Goal: Task Accomplishment & Management: Manage account settings

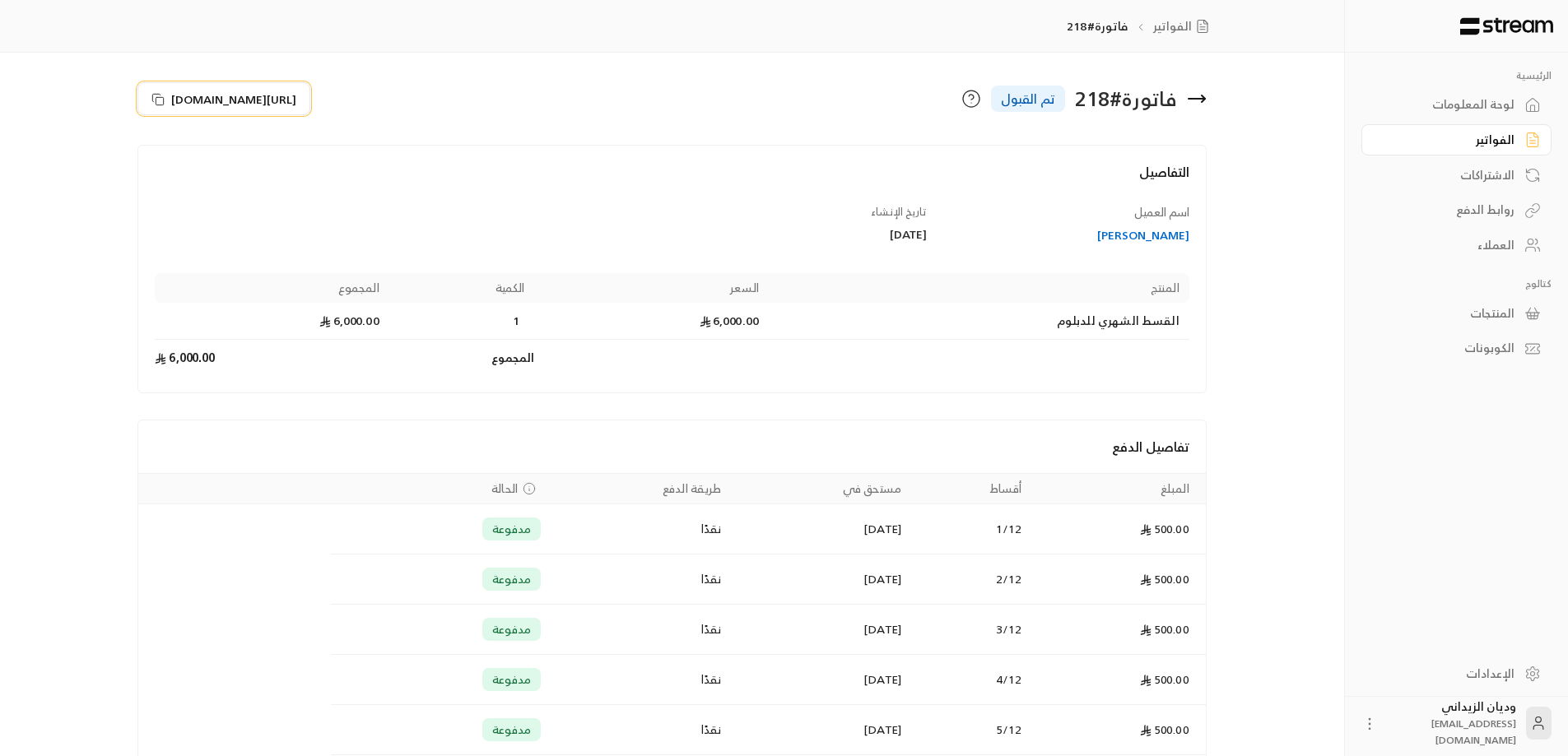
click at [150, 99] on button "[URL][DOMAIN_NAME]" at bounding box center [223, 99] width 173 height 33
click at [1510, 238] on div "العملاء" at bounding box center [1447, 245] width 132 height 17
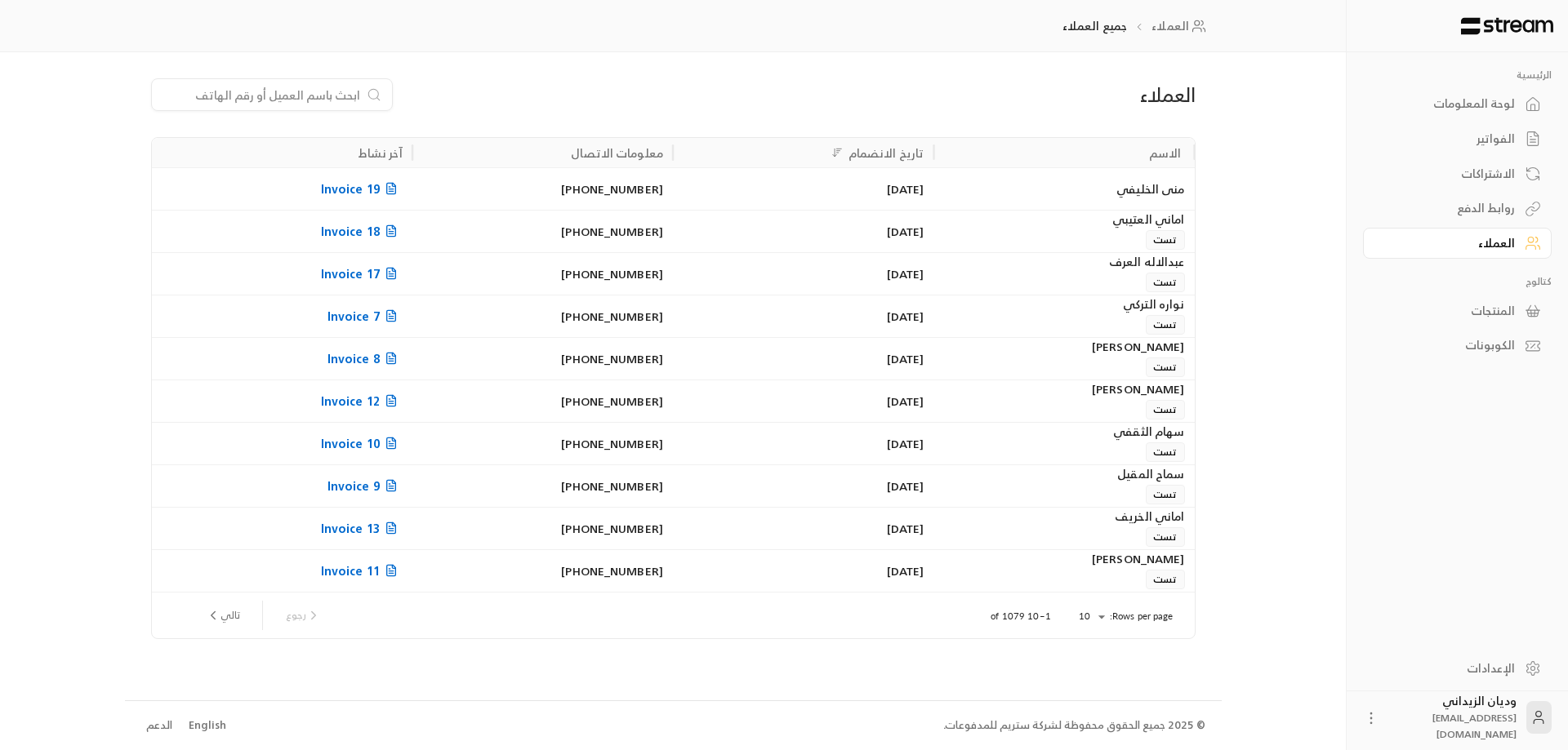
click at [283, 92] on input at bounding box center [261, 94] width 199 height 18
paste input "966551947475"
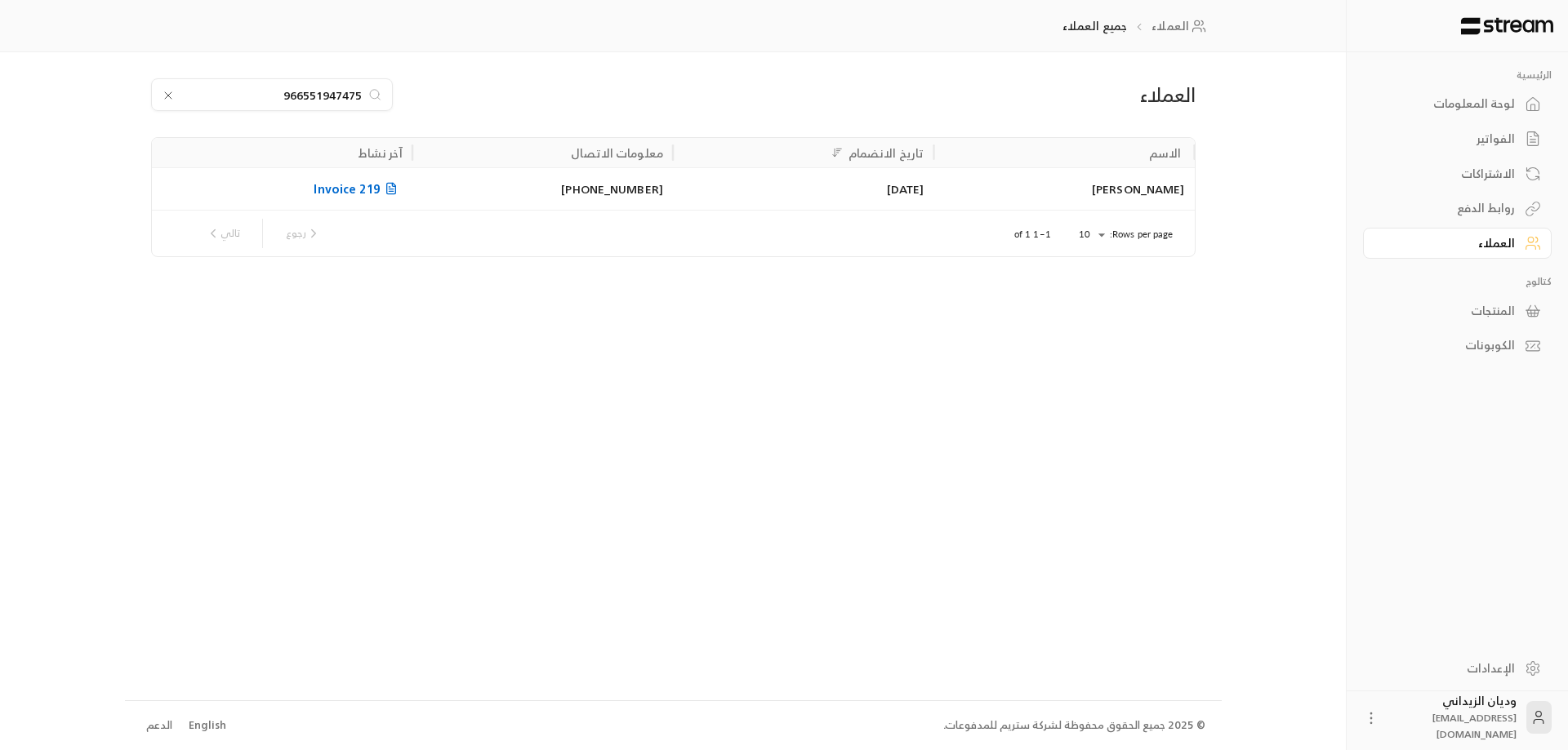
type input "966551947475"
click at [990, 196] on div "[PERSON_NAME]" at bounding box center [1064, 189] width 241 height 42
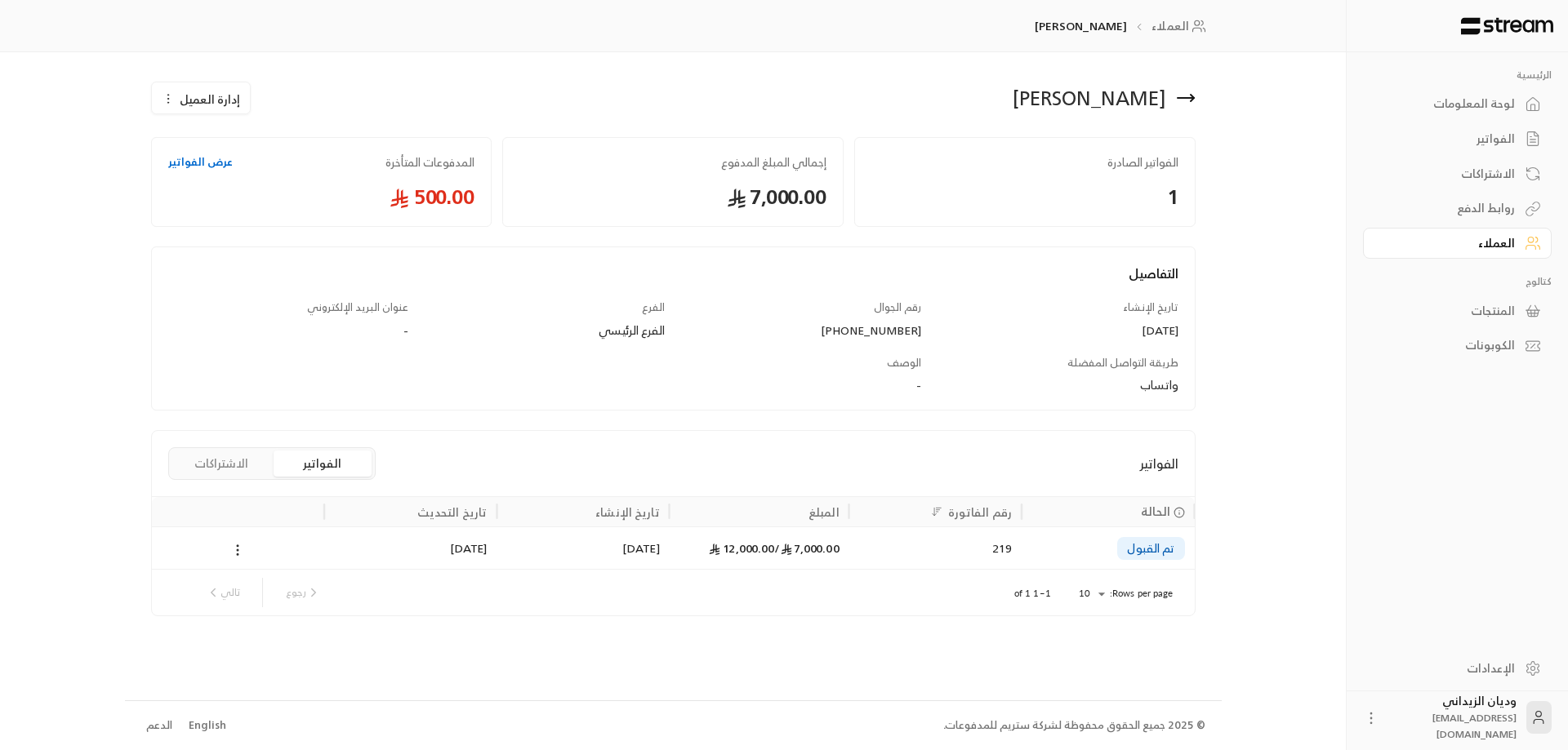
click at [911, 560] on div "219" at bounding box center [935, 548] width 153 height 42
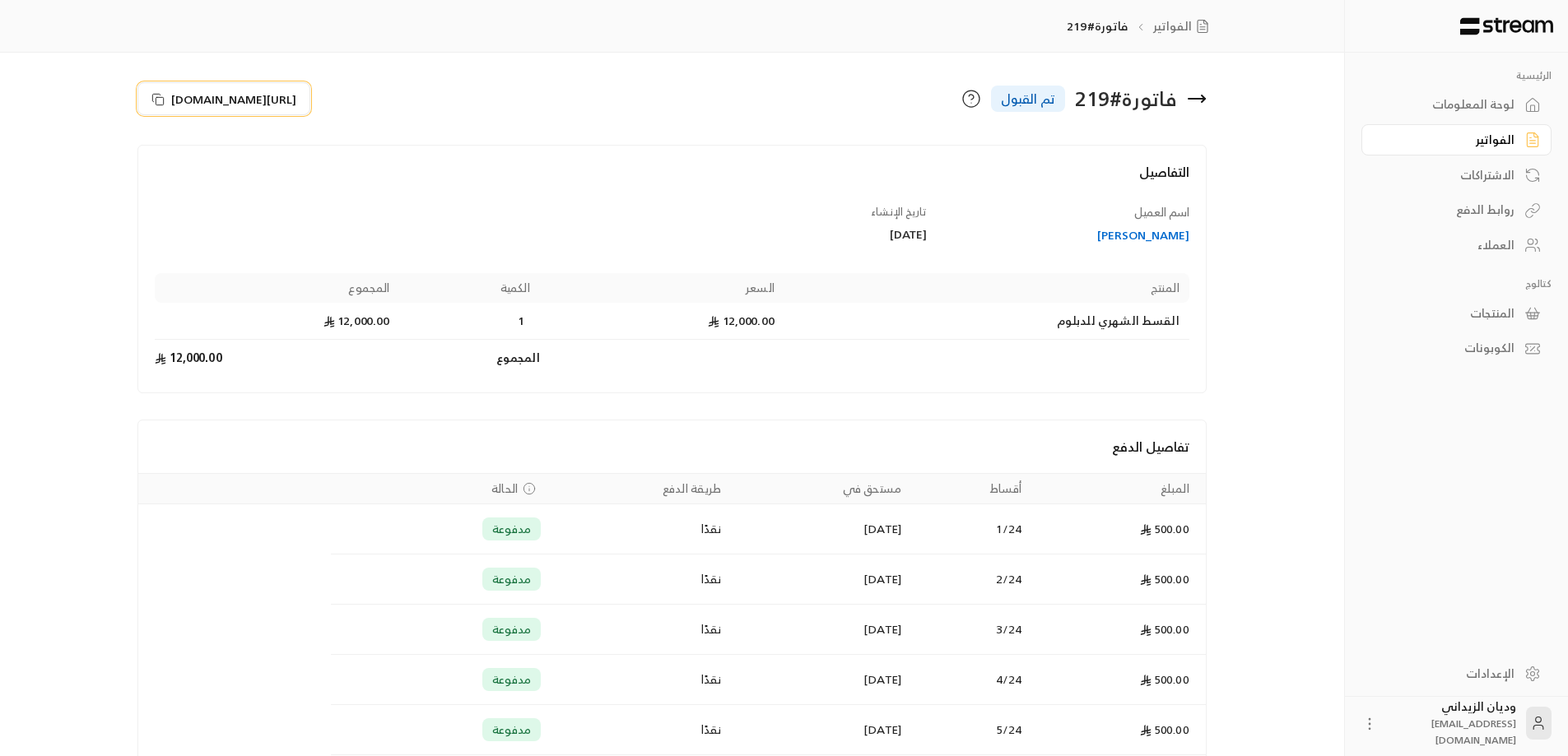
click at [161, 99] on icon at bounding box center [158, 99] width 13 height 13
click at [1492, 238] on div "العملاء" at bounding box center [1447, 245] width 132 height 17
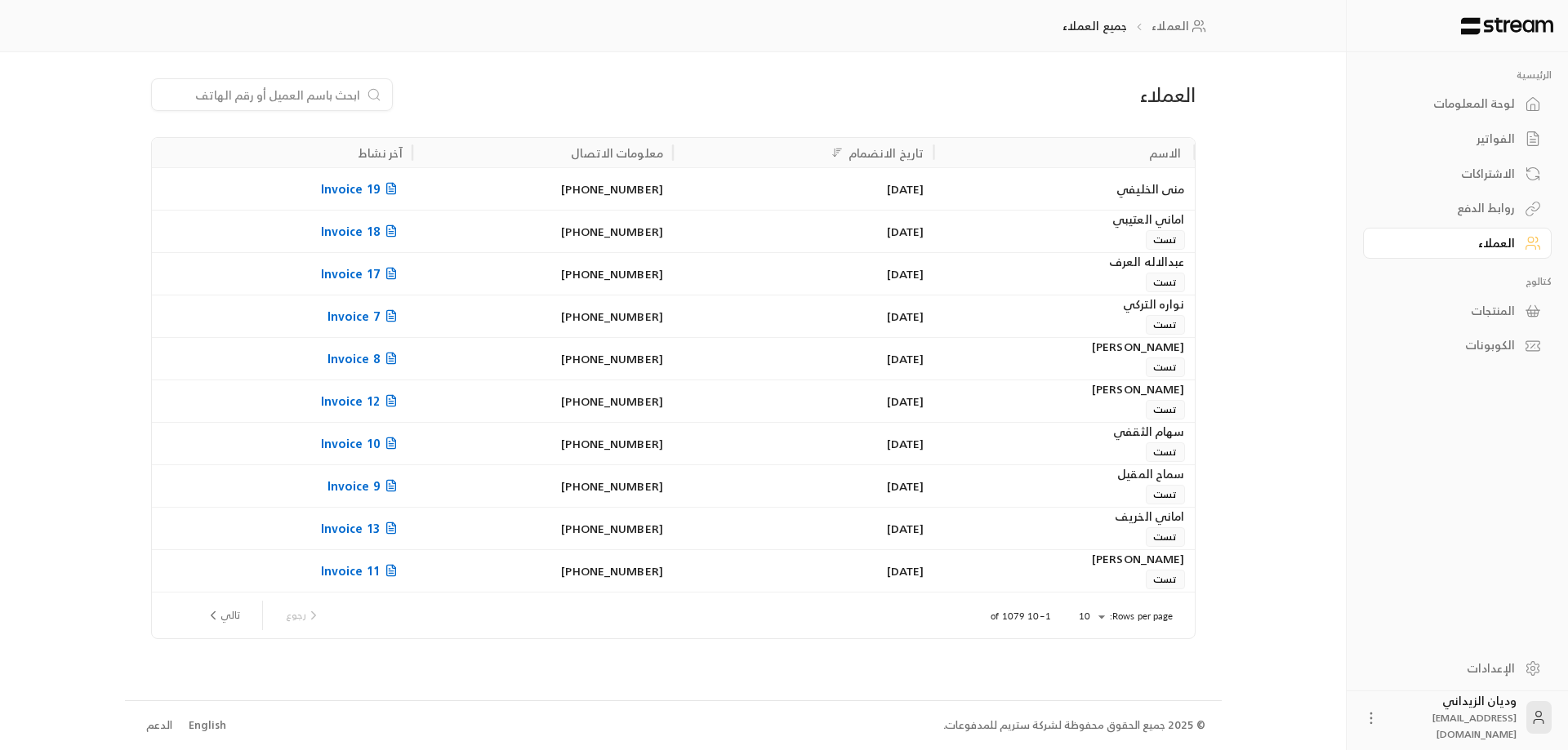
click at [294, 94] on input at bounding box center [261, 94] width 199 height 18
paste input "966501218222"
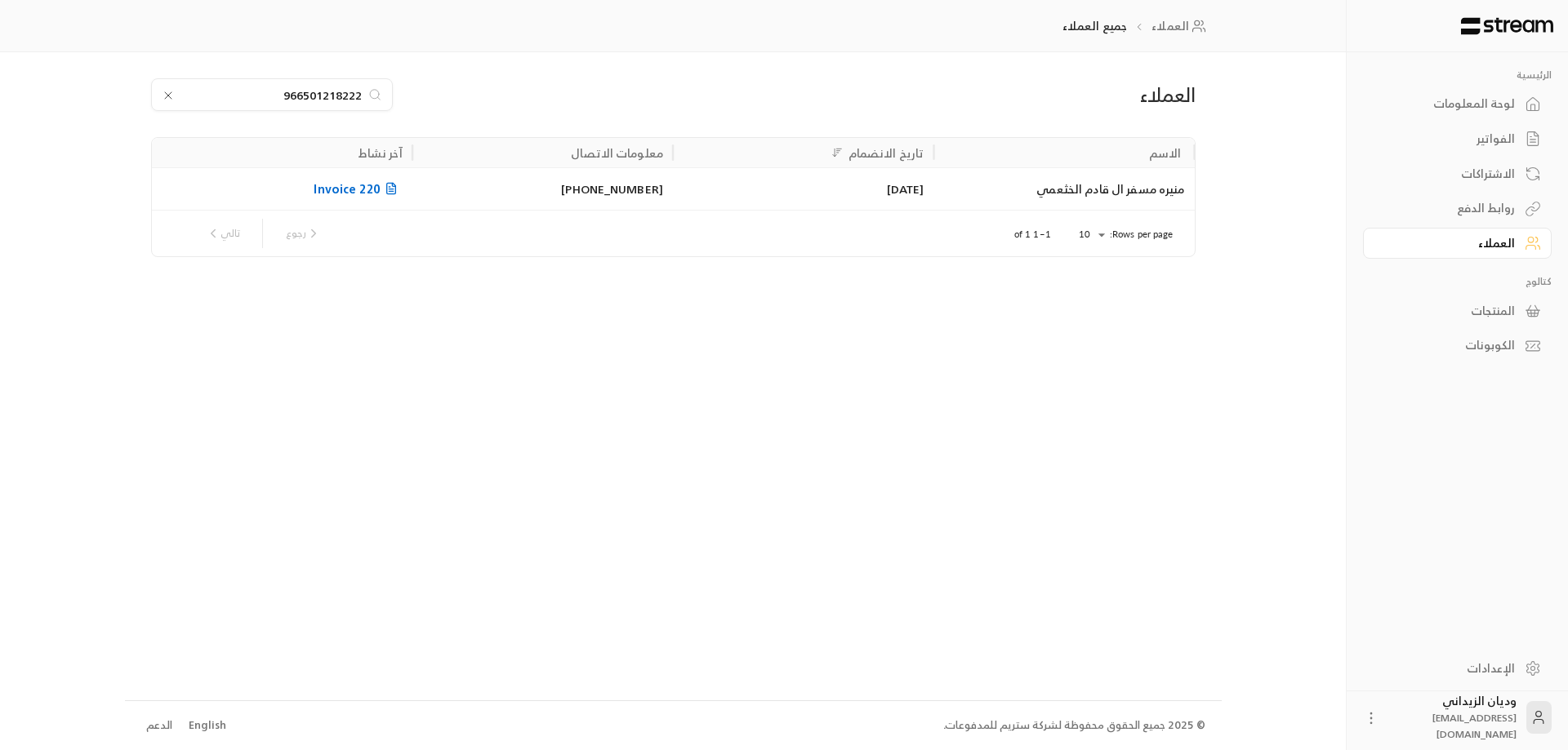
type input "966501218222"
click at [1056, 192] on div "منيره مسفر ال قادم الخثعمي" at bounding box center [1064, 189] width 241 height 42
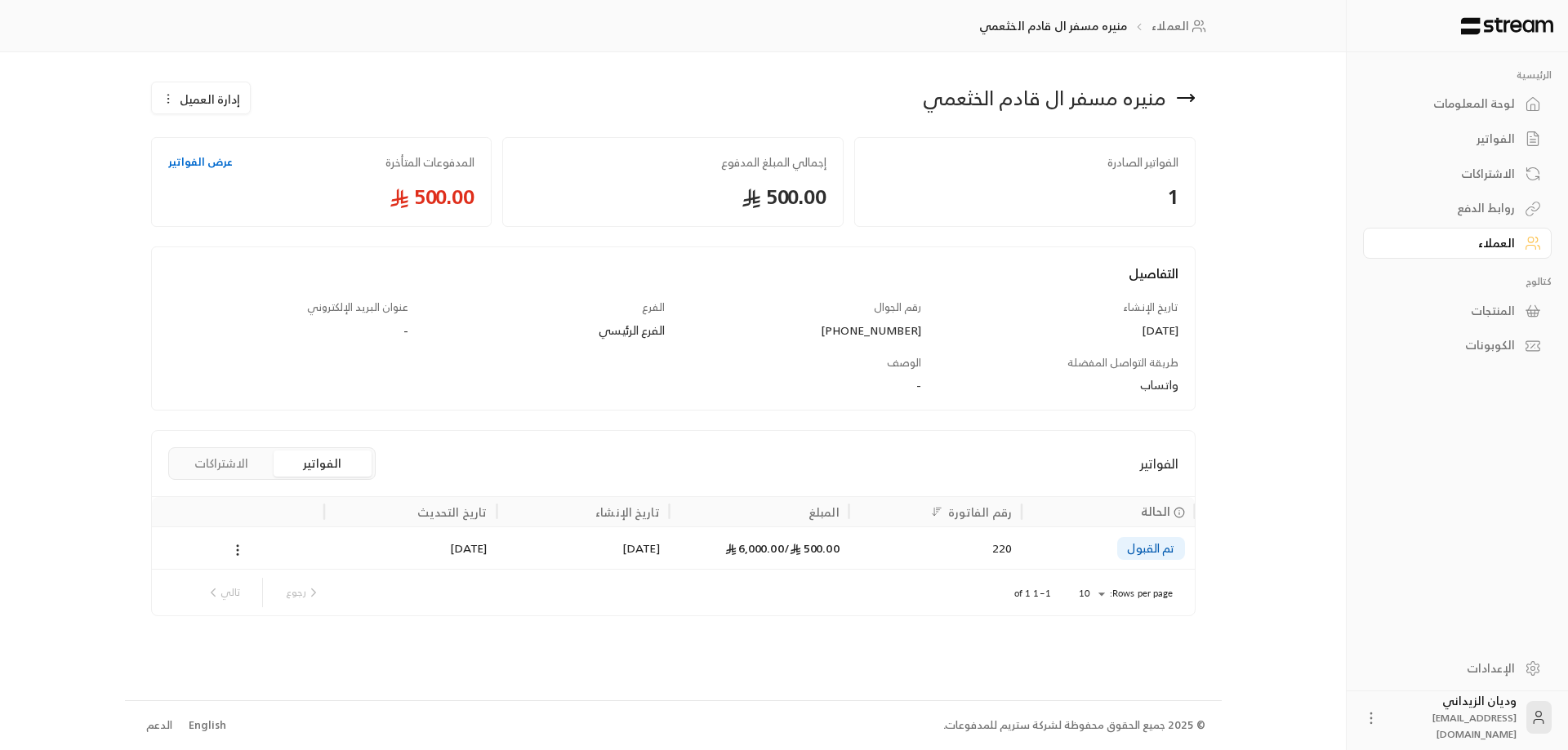
click at [725, 549] on icon at bounding box center [731, 549] width 12 height 12
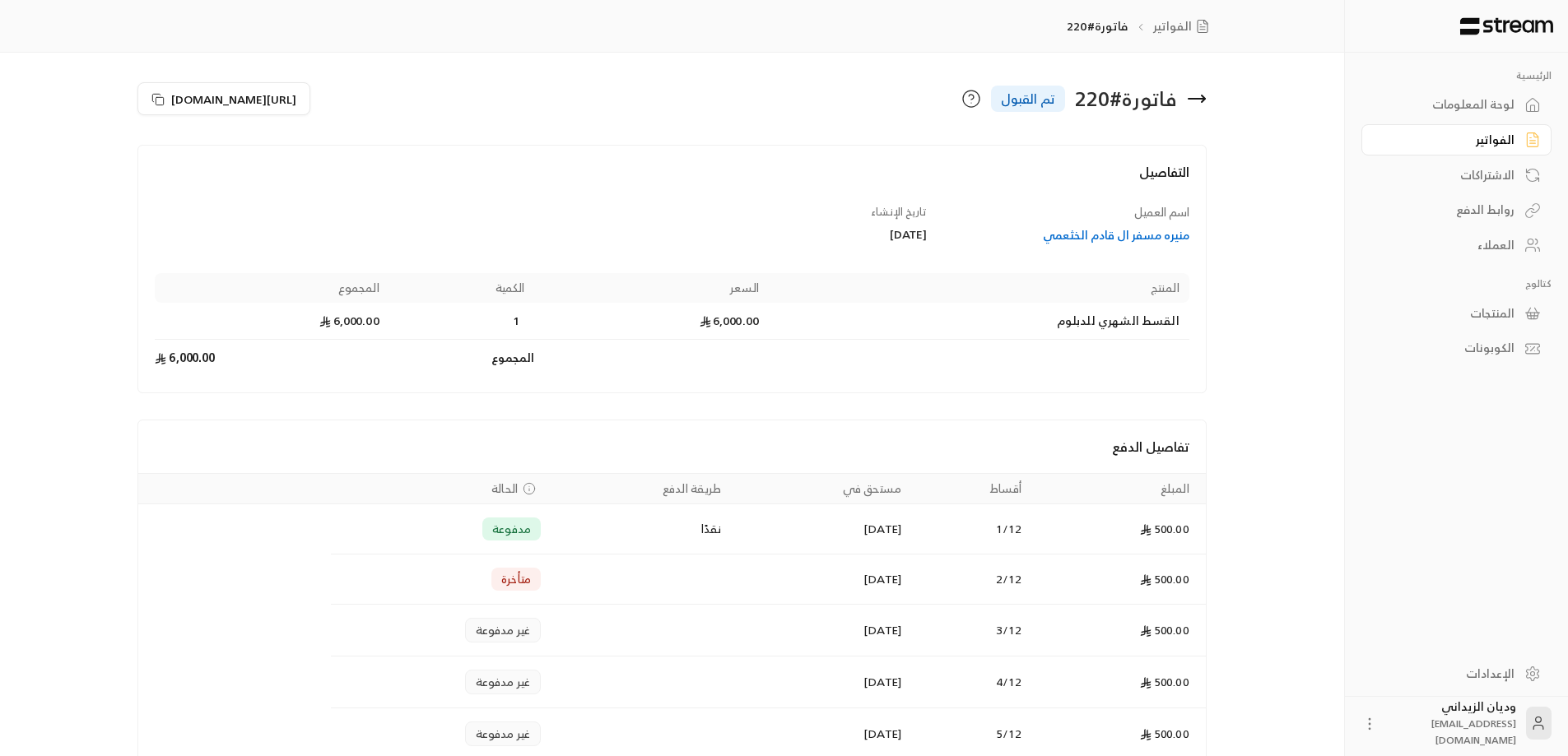
click at [1508, 241] on div "العملاء" at bounding box center [1447, 245] width 132 height 17
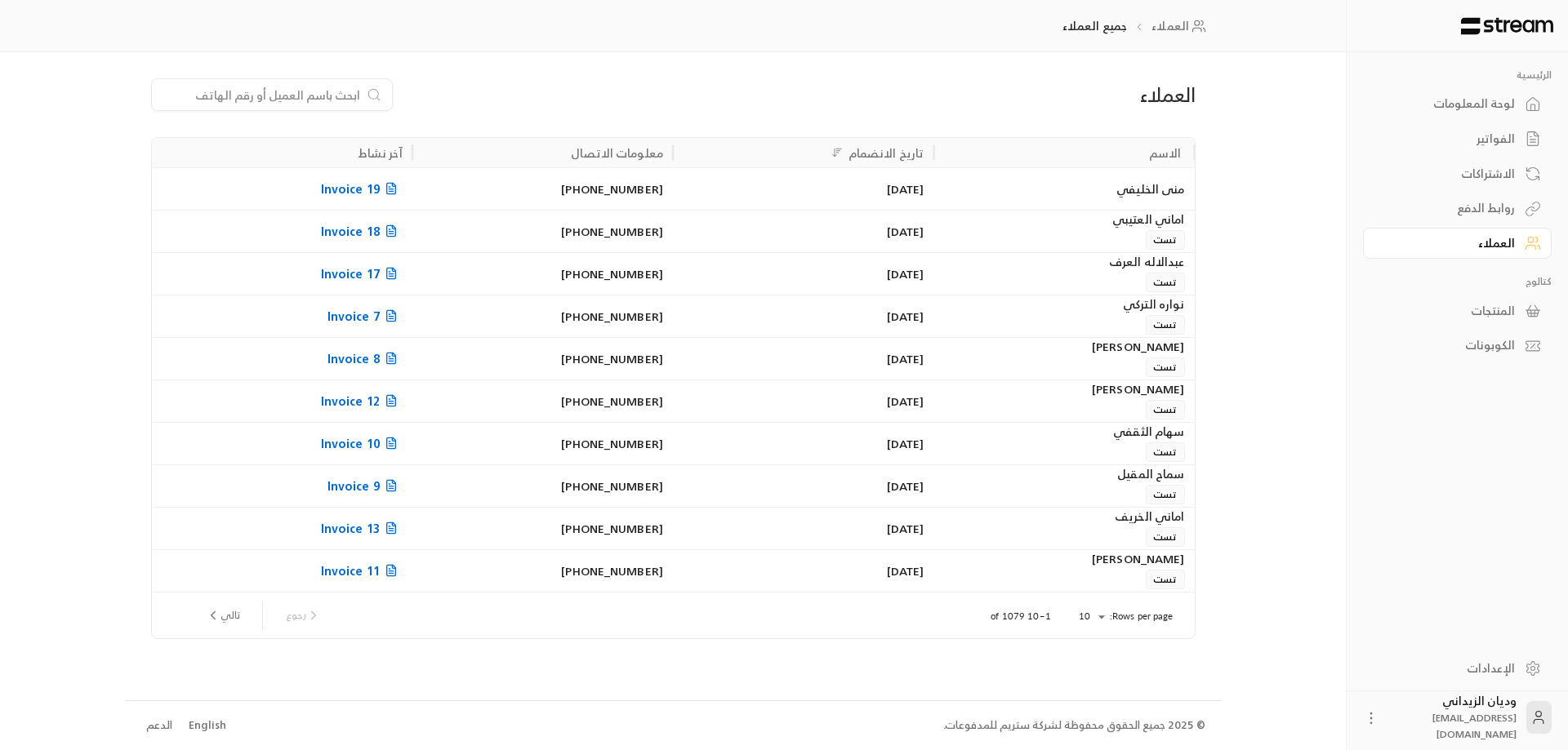
click at [304, 86] on input at bounding box center [261, 94] width 199 height 18
paste input "966501218222"
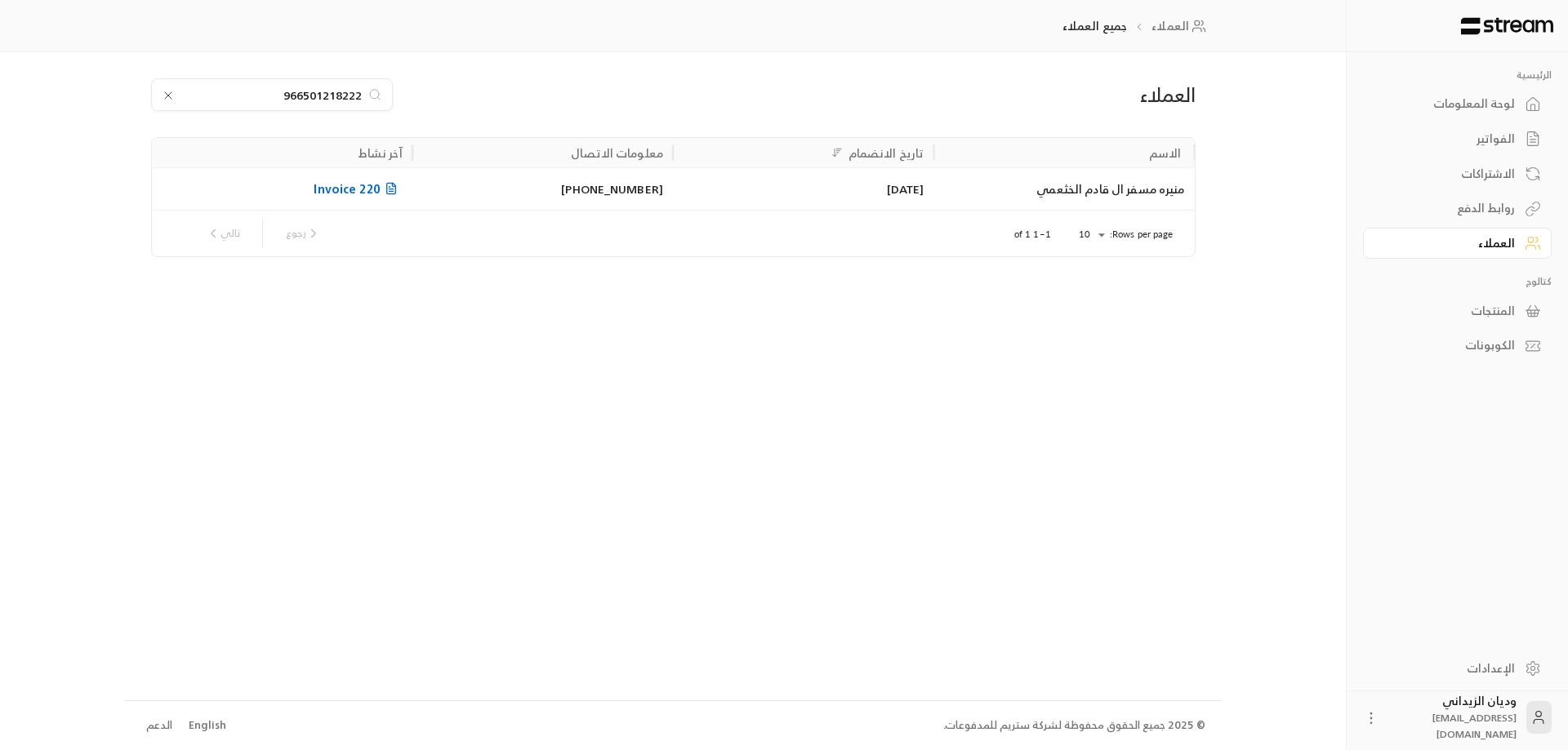
type input "966501218222"
click at [905, 193] on div "[DATE]" at bounding box center [803, 189] width 241 height 42
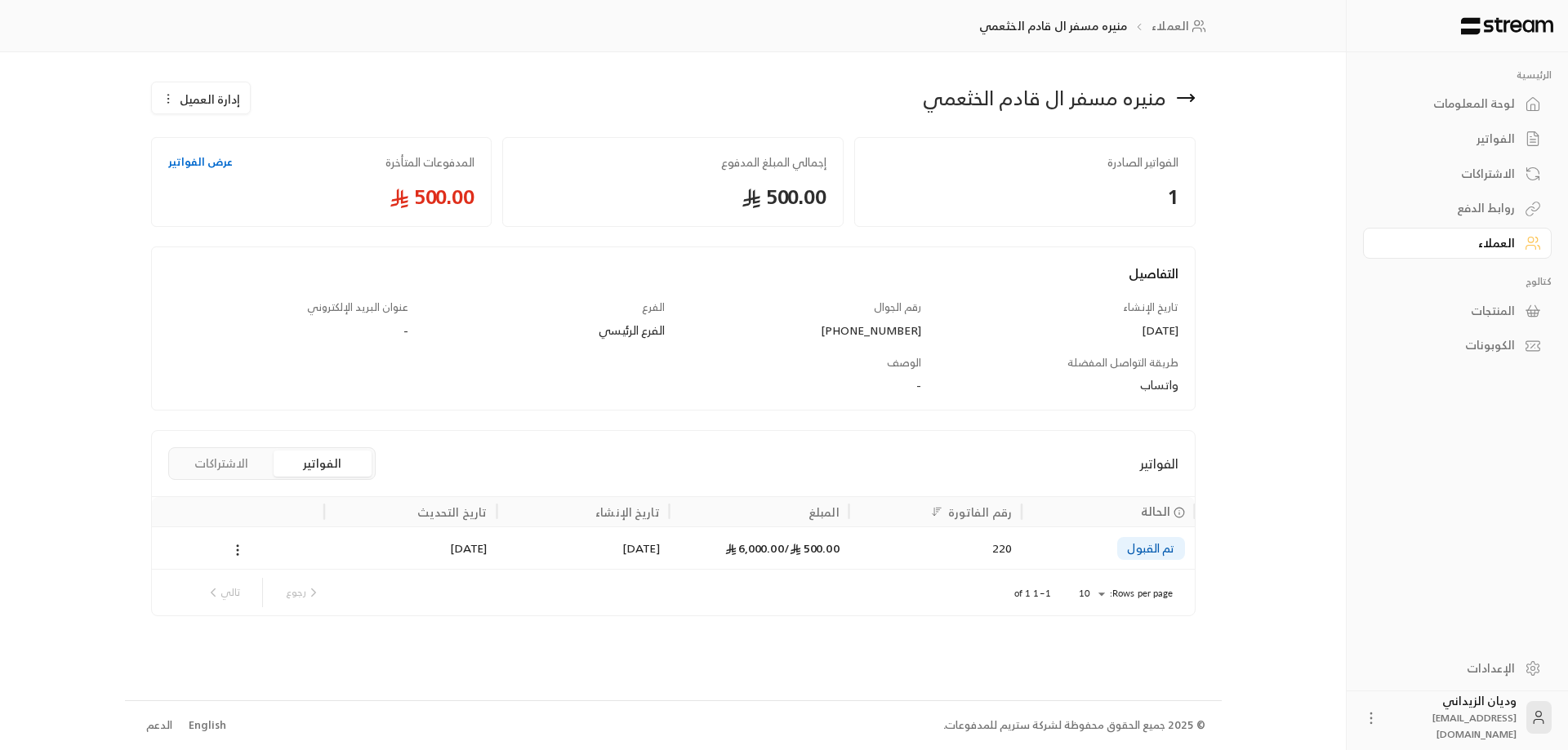
click at [749, 542] on div "500.00 / 6,000.00" at bounding box center [758, 548] width 160 height 42
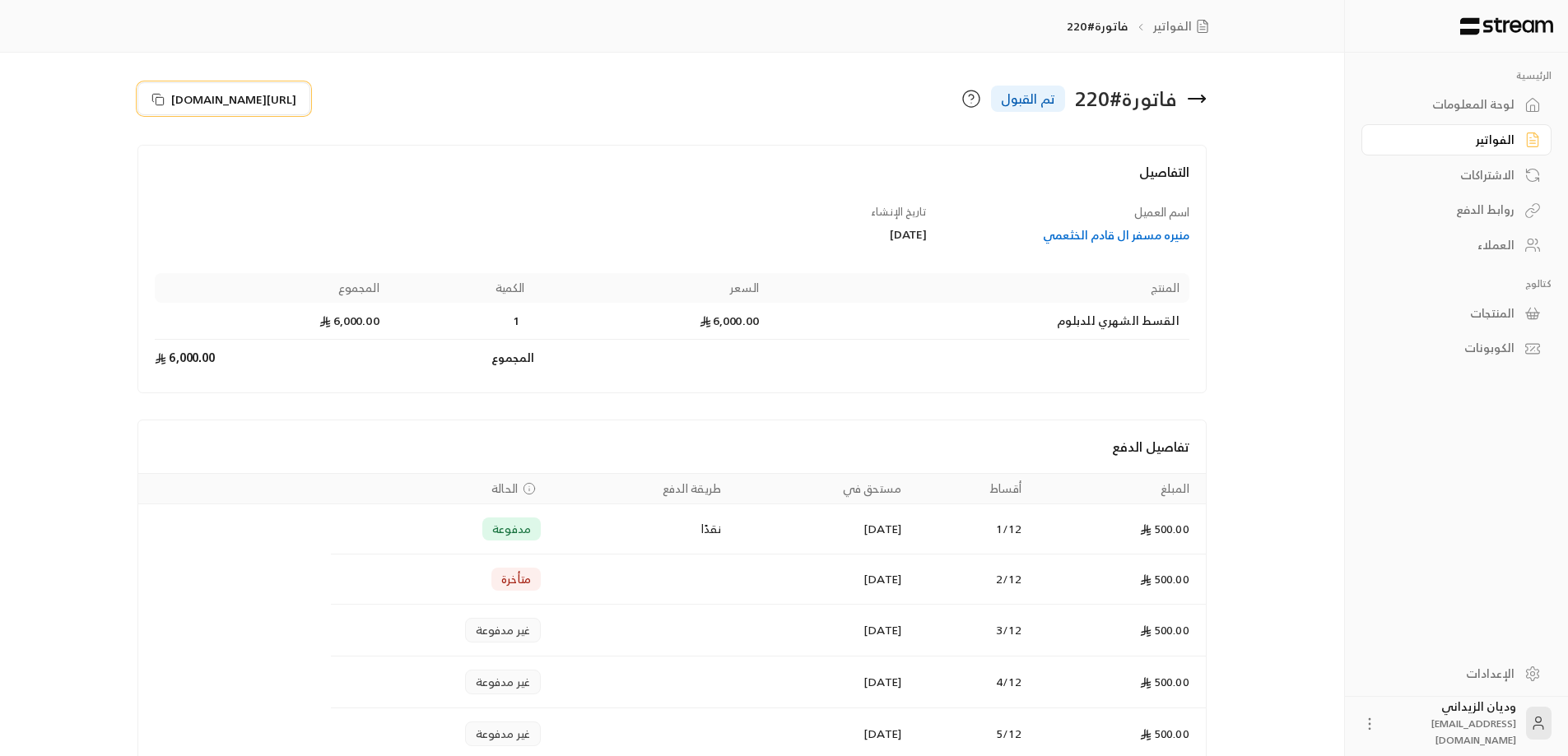
click at [154, 98] on icon at bounding box center [158, 99] width 13 height 13
click at [1513, 237] on div "العملاء" at bounding box center [1447, 245] width 132 height 17
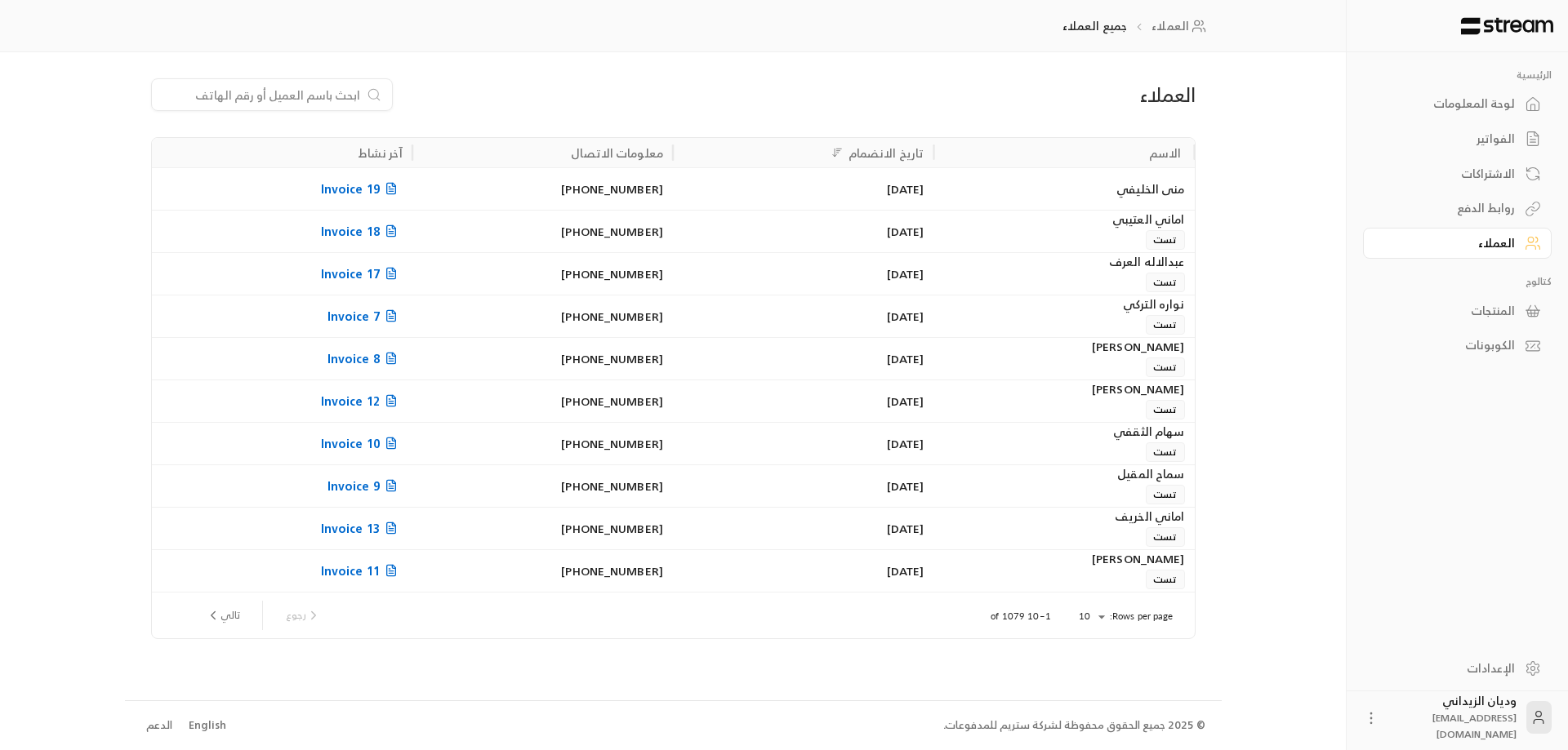
click at [328, 87] on input at bounding box center [261, 94] width 199 height 18
paste input "966598067167"
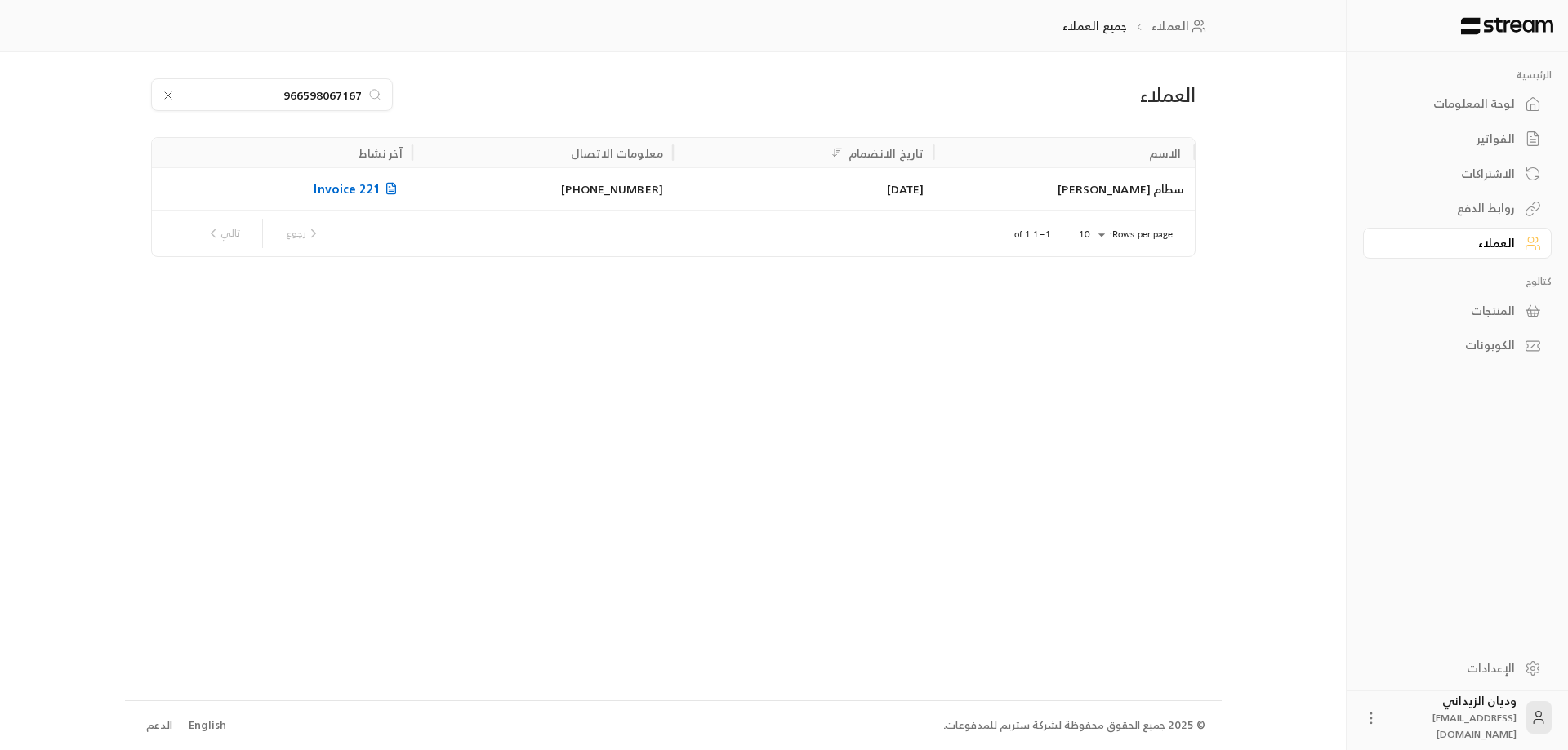
type input "966598067167"
click at [1049, 193] on div "سطام [PERSON_NAME]" at bounding box center [1064, 189] width 241 height 42
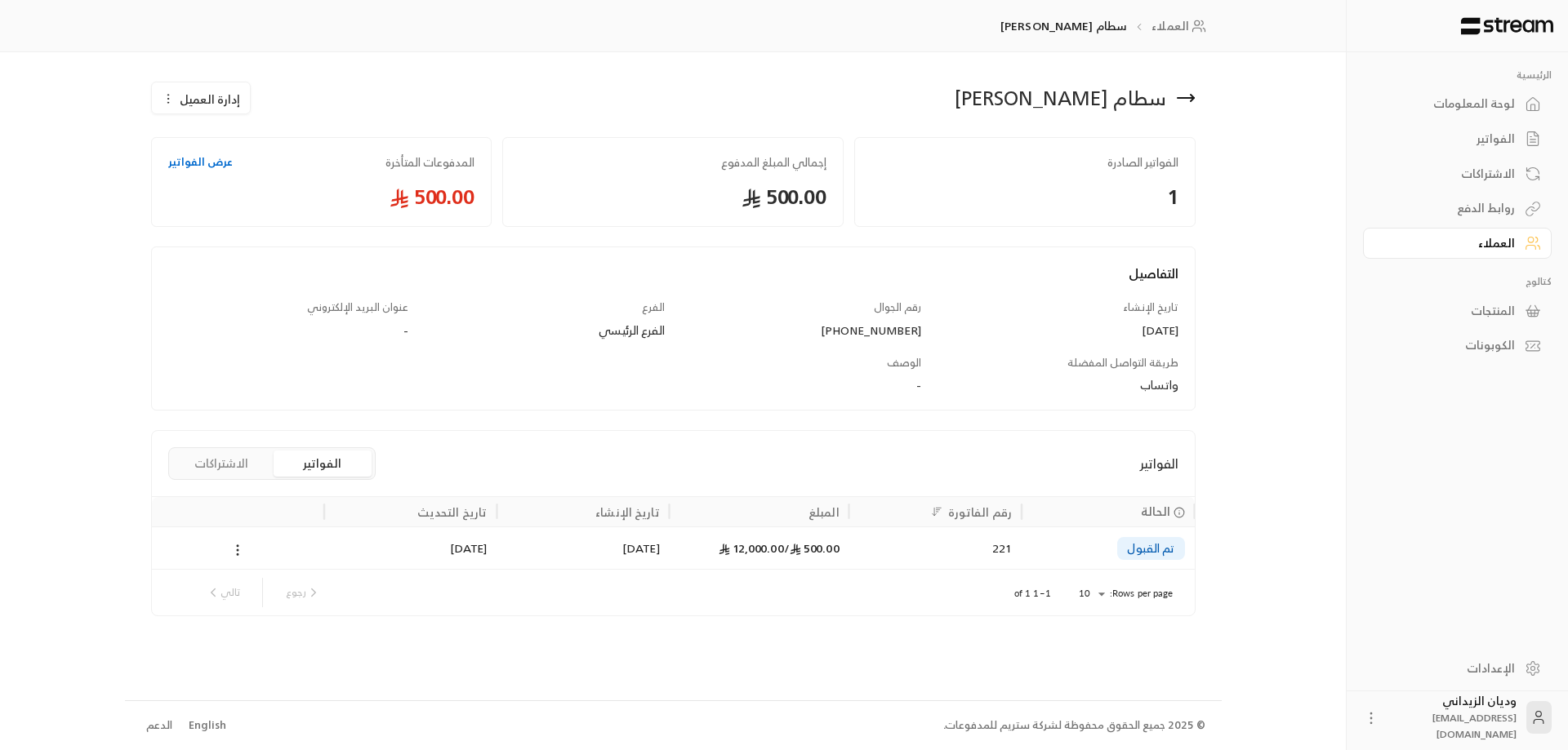
click at [758, 540] on div "500.00 / 12,000.00" at bounding box center [758, 548] width 160 height 42
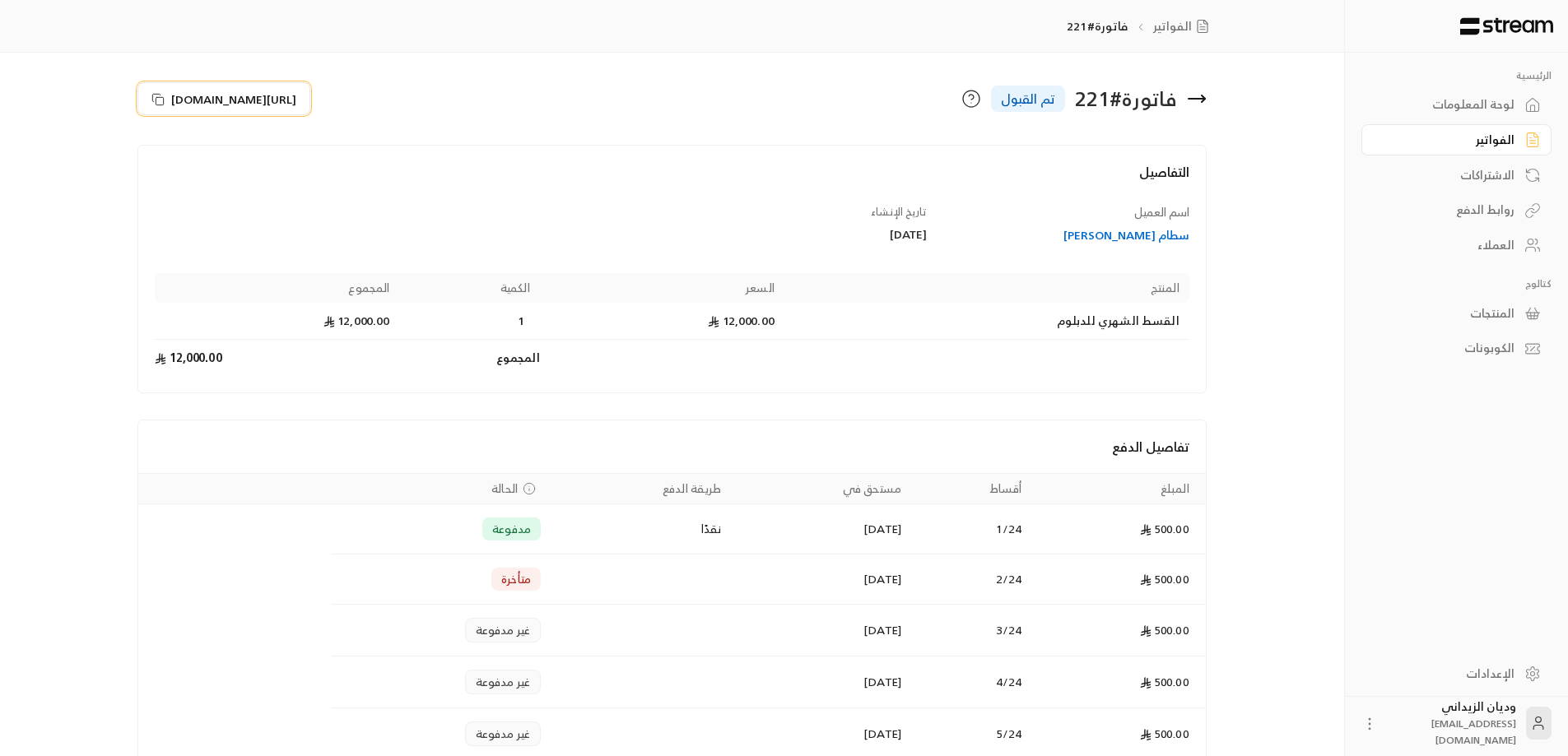
click at [156, 97] on icon at bounding box center [158, 99] width 13 height 13
click at [1503, 251] on div "العملاء" at bounding box center [1447, 245] width 132 height 17
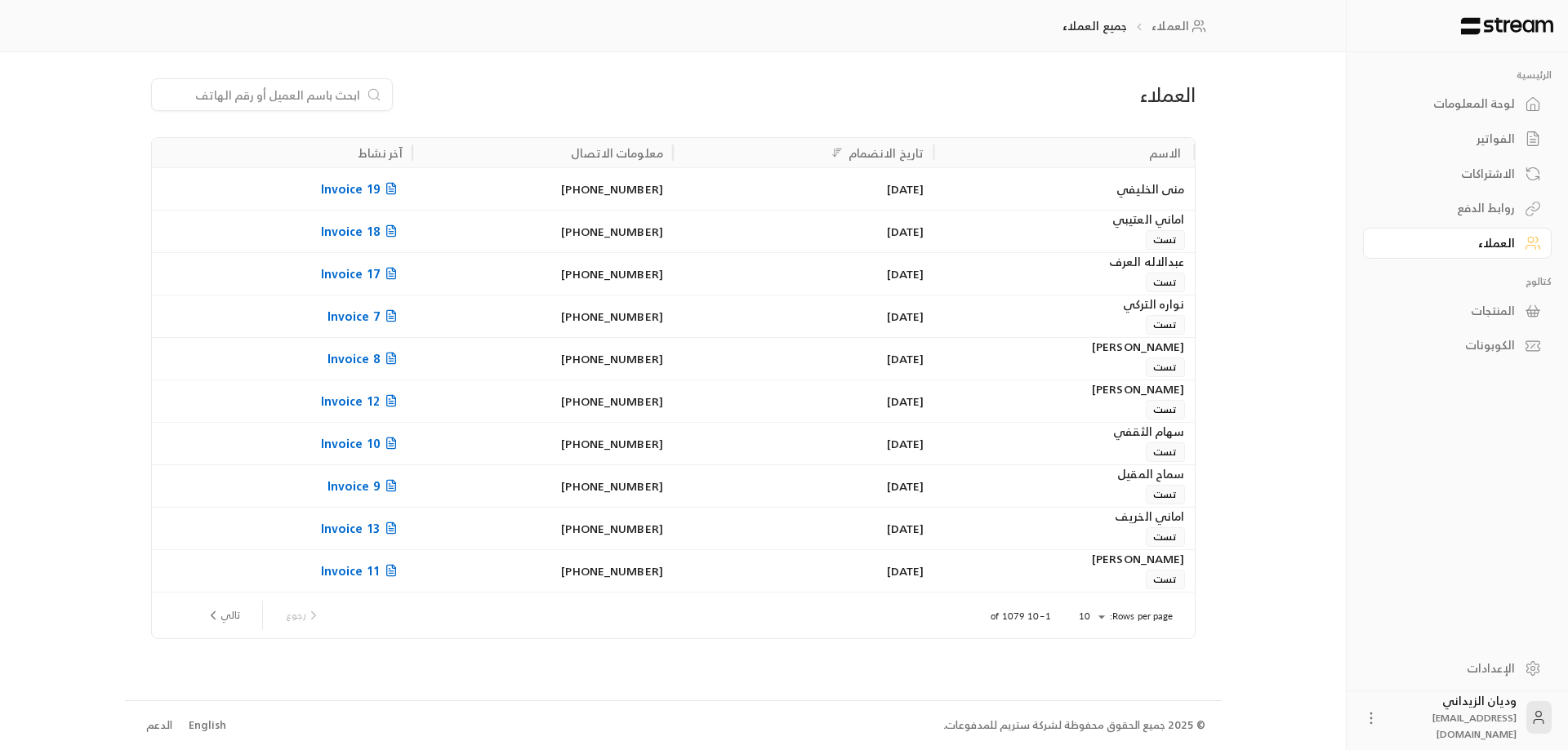
click at [313, 99] on input at bounding box center [261, 94] width 199 height 18
paste input "966565548111"
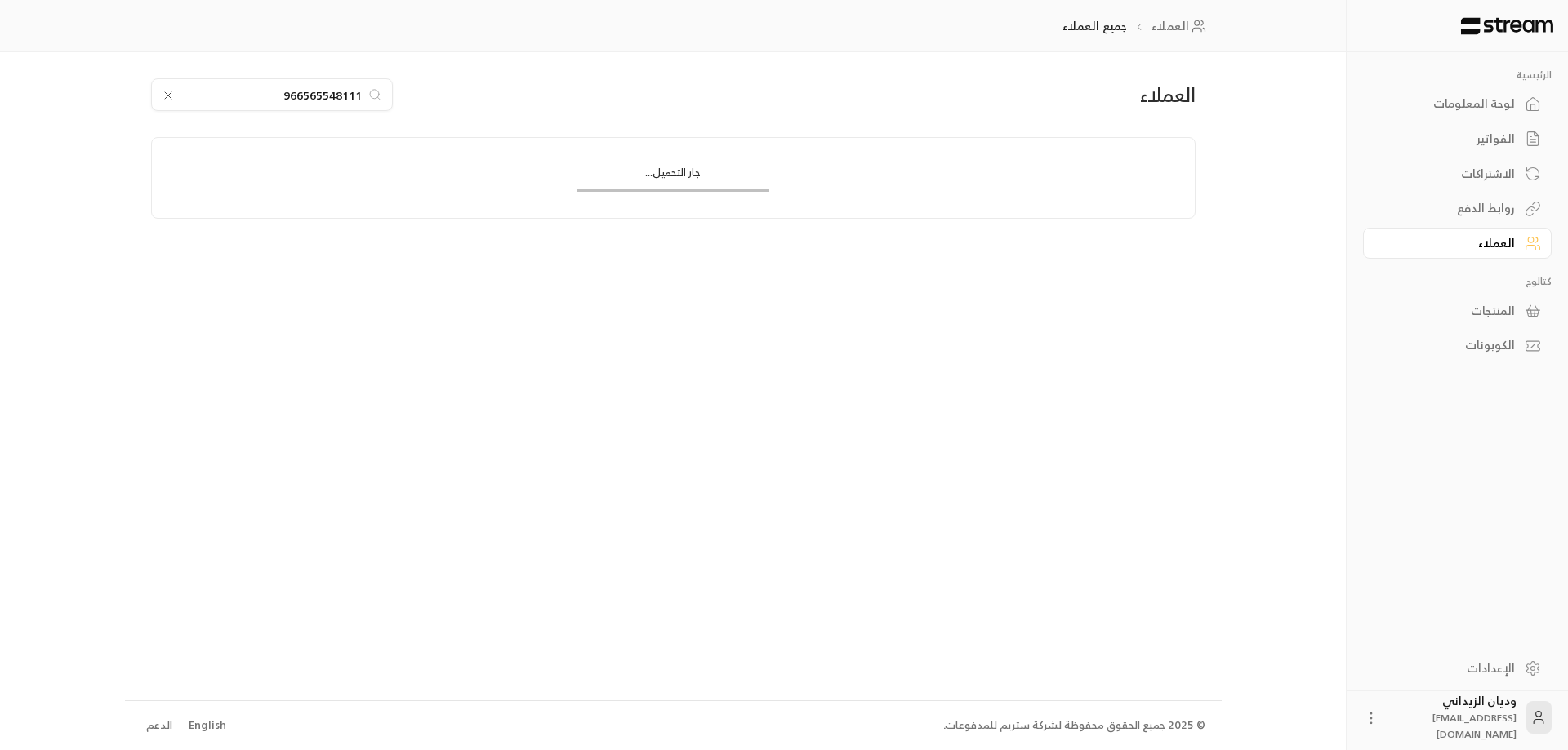
type input "966565548111"
click at [690, 180] on div "[DATE]" at bounding box center [803, 189] width 241 height 42
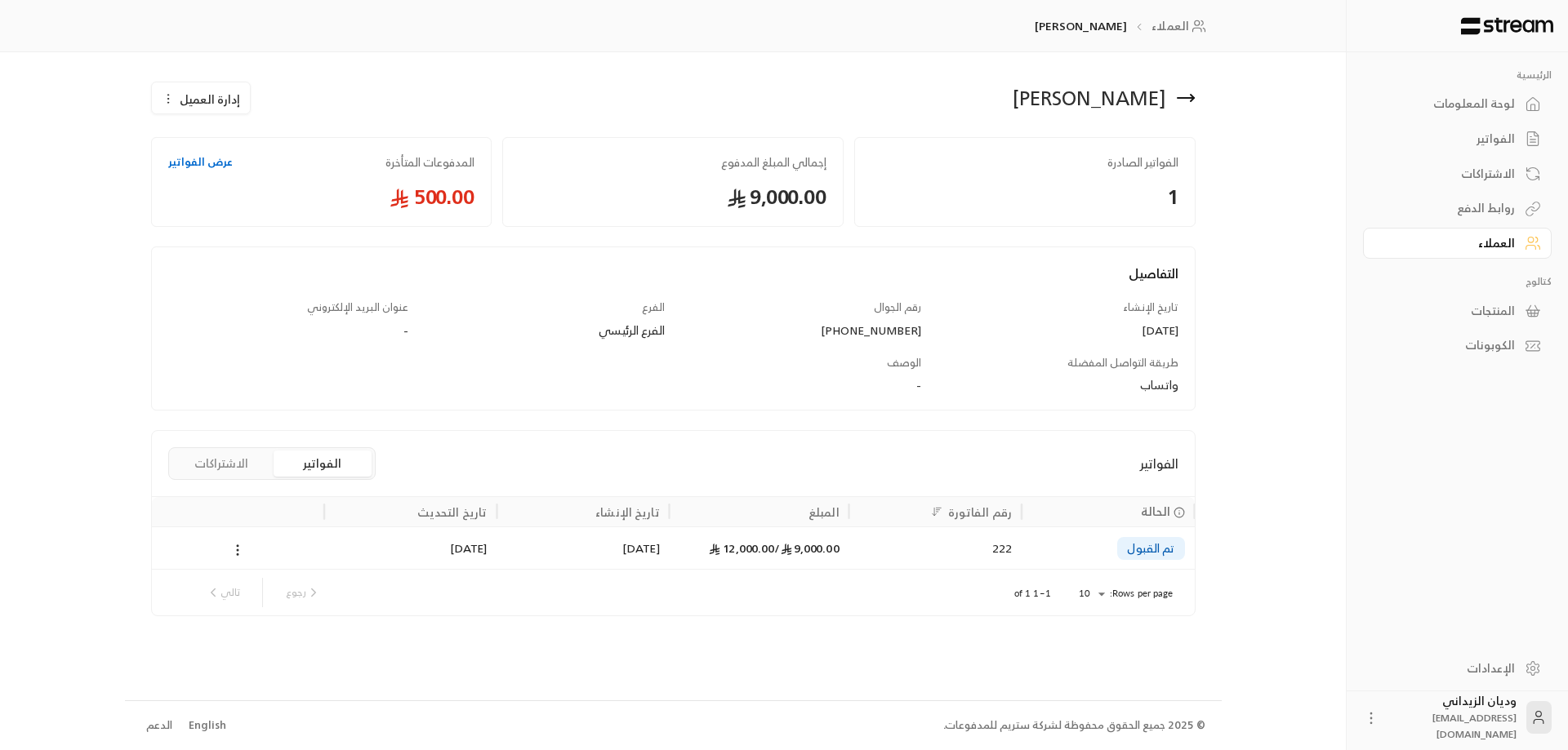
click at [736, 561] on div "9,000.00 / 12,000.00" at bounding box center [758, 548] width 160 height 42
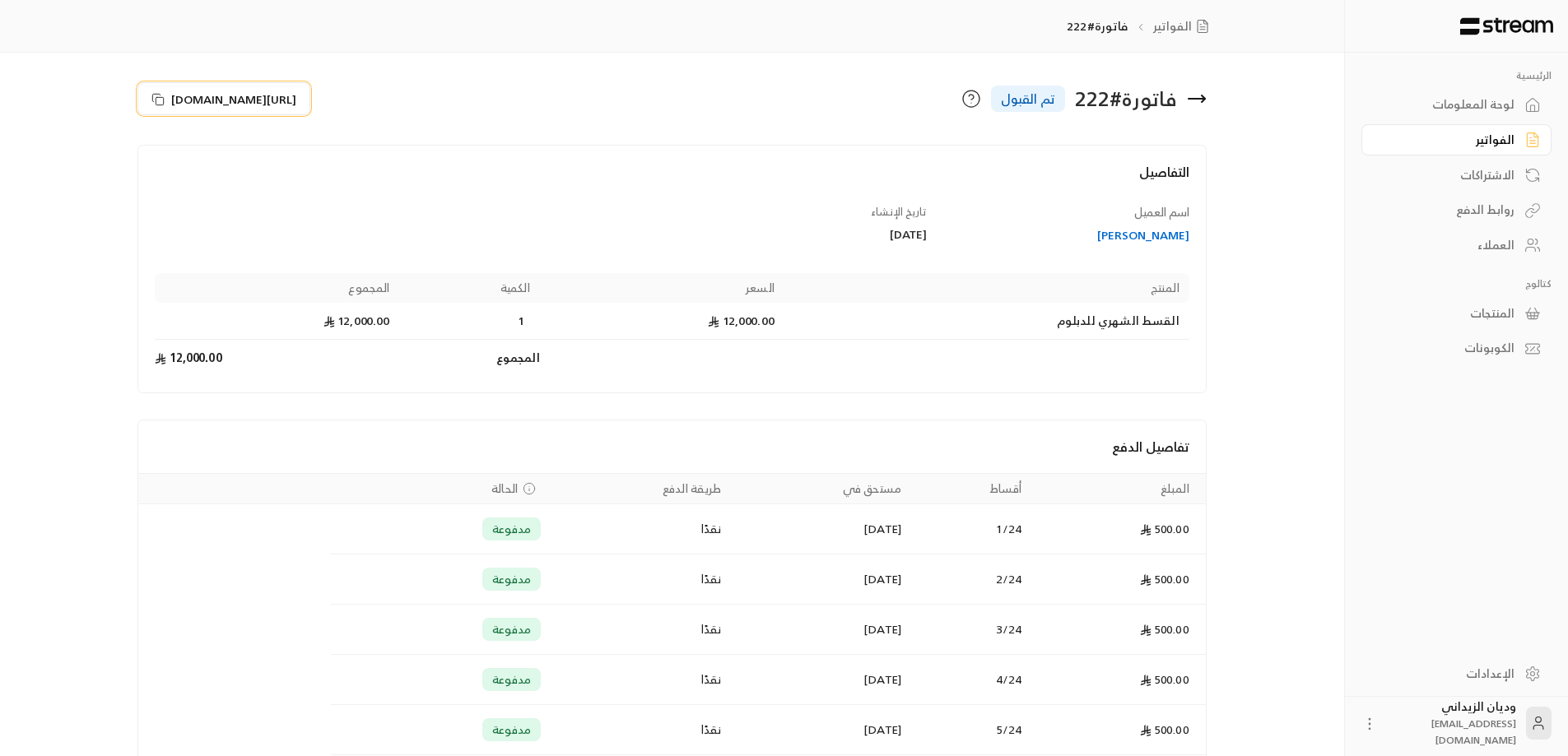
click at [157, 94] on icon at bounding box center [157, 97] width 8 height 8
click at [1514, 244] on div "العملاء" at bounding box center [1447, 245] width 132 height 17
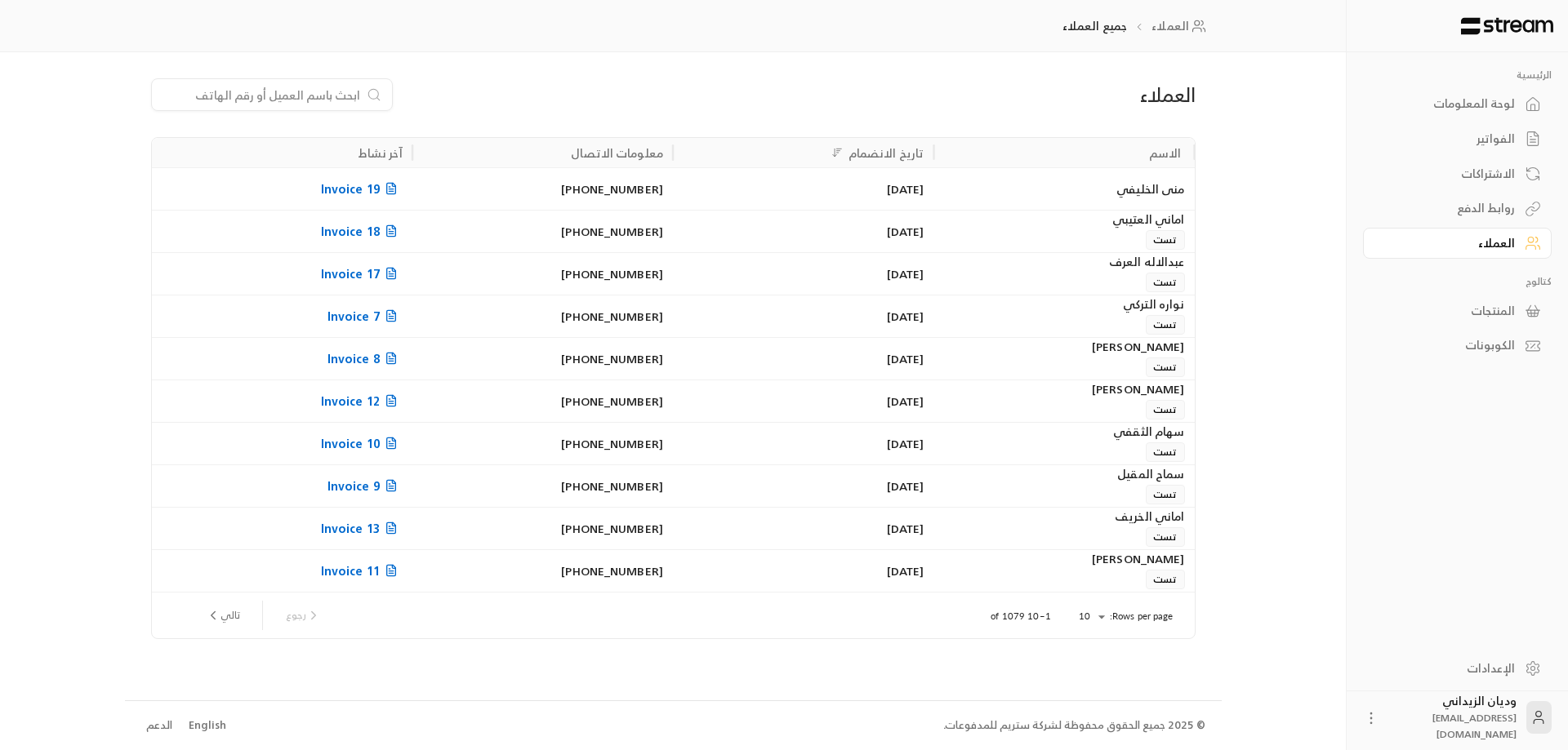
drag, startPoint x: 275, startPoint y: 82, endPoint x: 245, endPoint y: 94, distance: 32.3
paste input "966507497737"
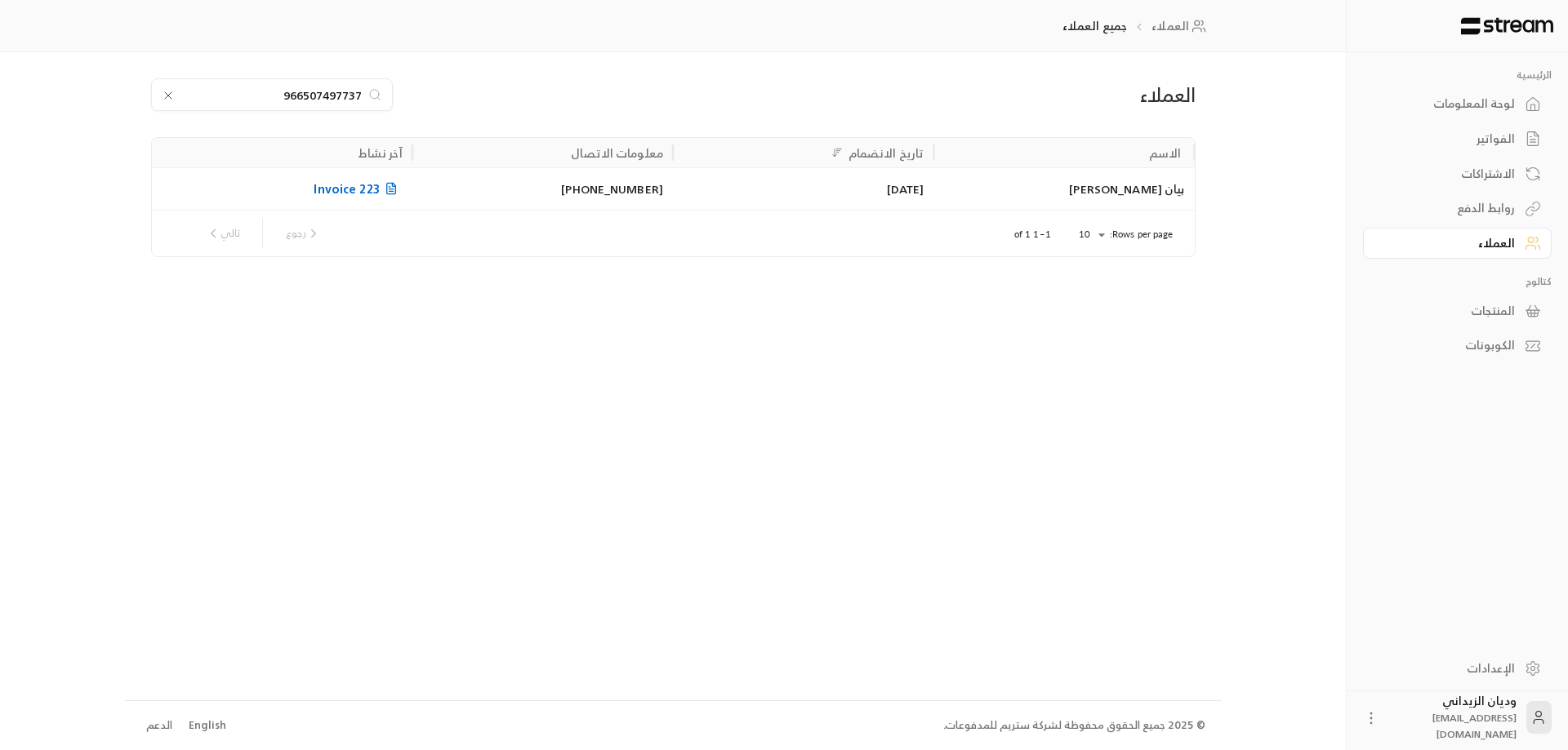
type input "966507497737"
click at [1105, 201] on div "بيان [PERSON_NAME]" at bounding box center [1064, 189] width 241 height 42
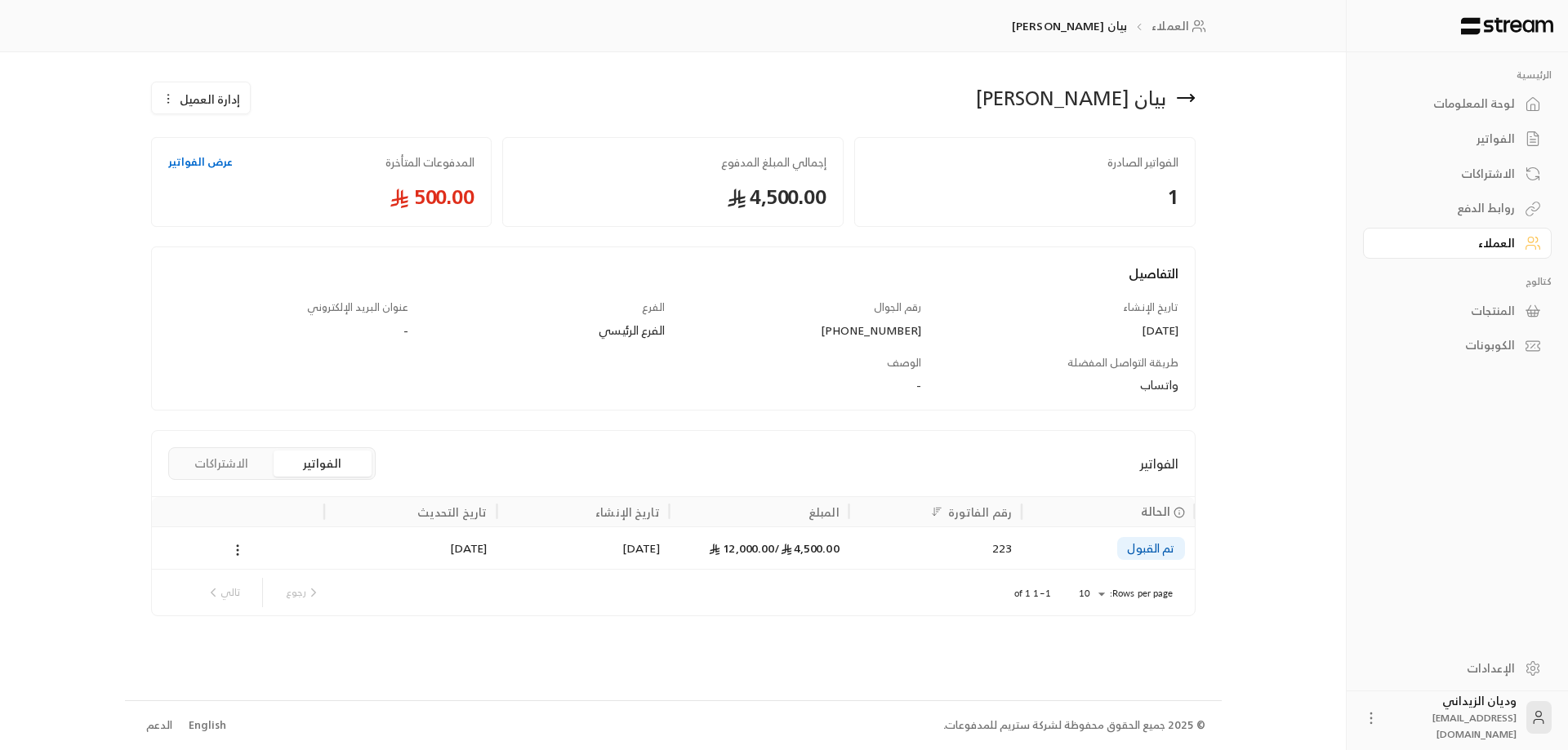
click at [887, 542] on div "223" at bounding box center [935, 548] width 153 height 42
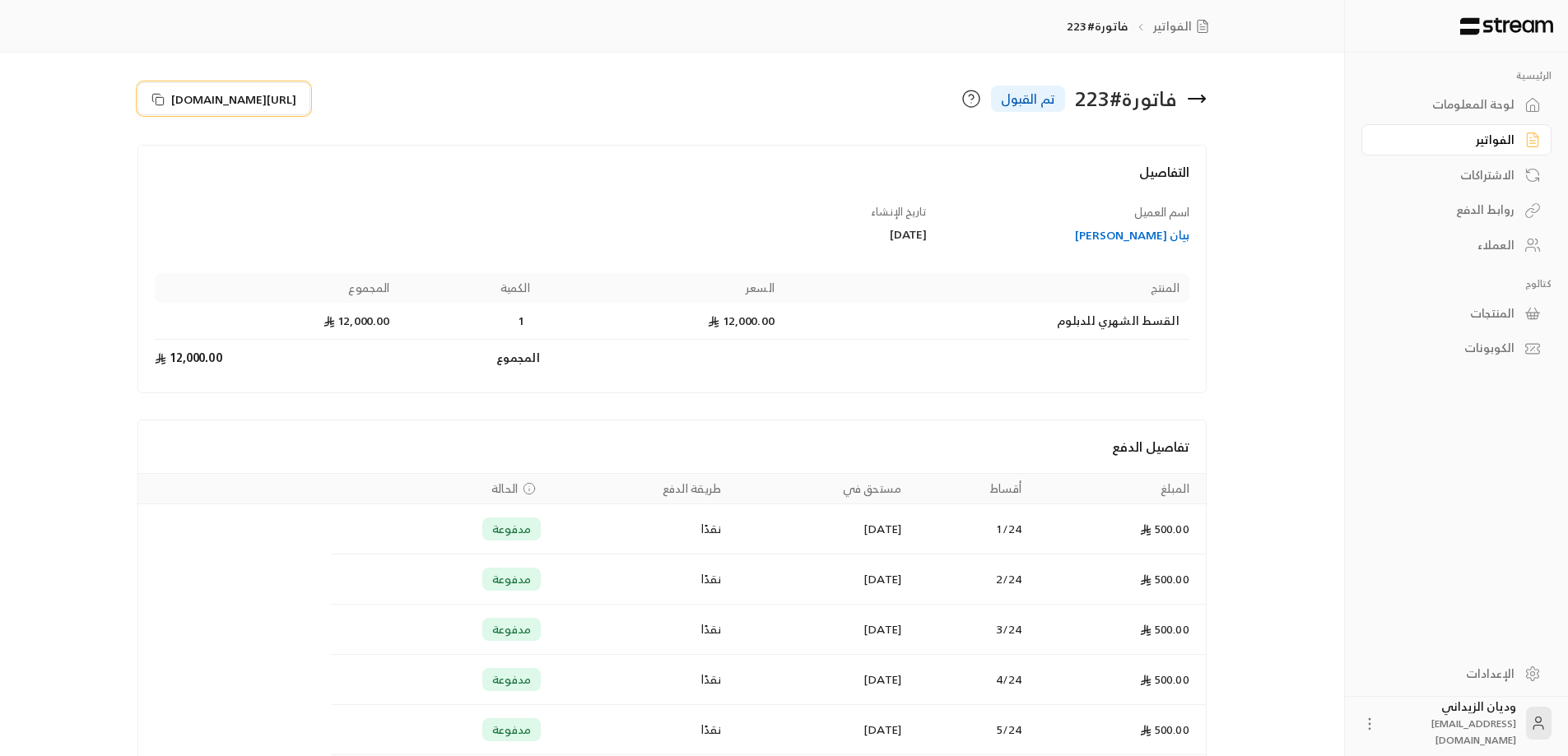
click at [154, 99] on icon at bounding box center [158, 99] width 13 height 13
click at [1509, 244] on div "العملاء" at bounding box center [1447, 245] width 132 height 17
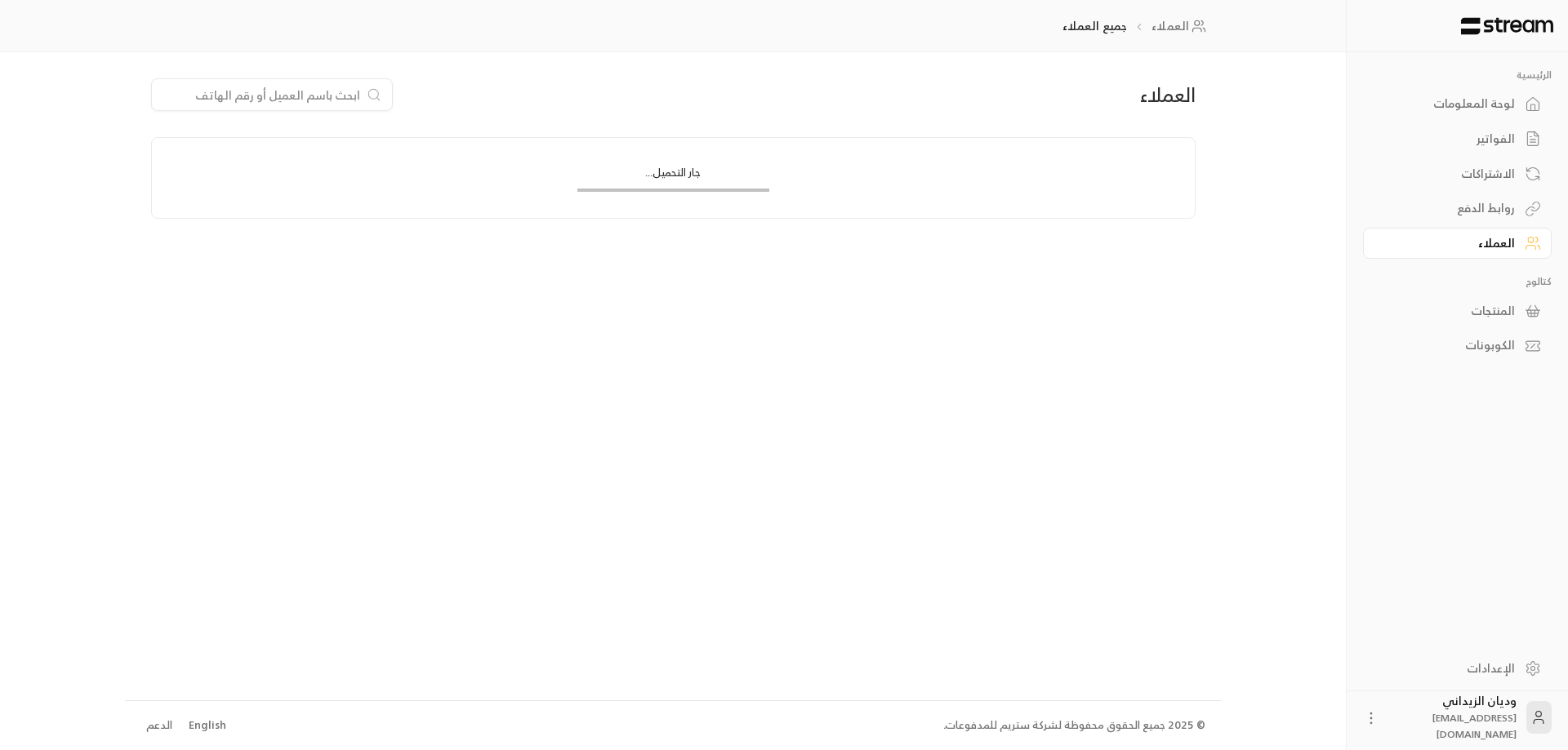
click at [309, 90] on input at bounding box center [261, 94] width 199 height 18
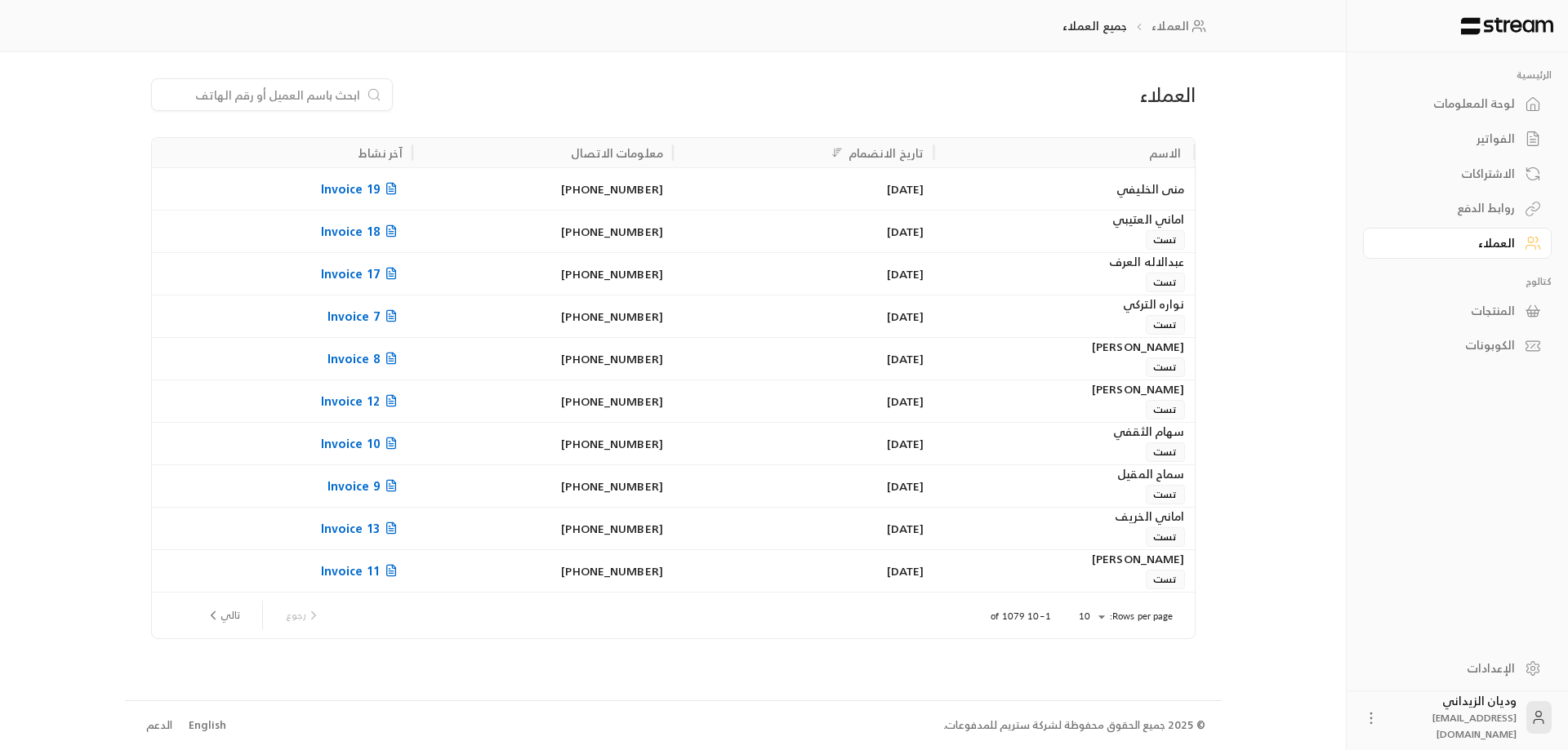
paste input "966544410138"
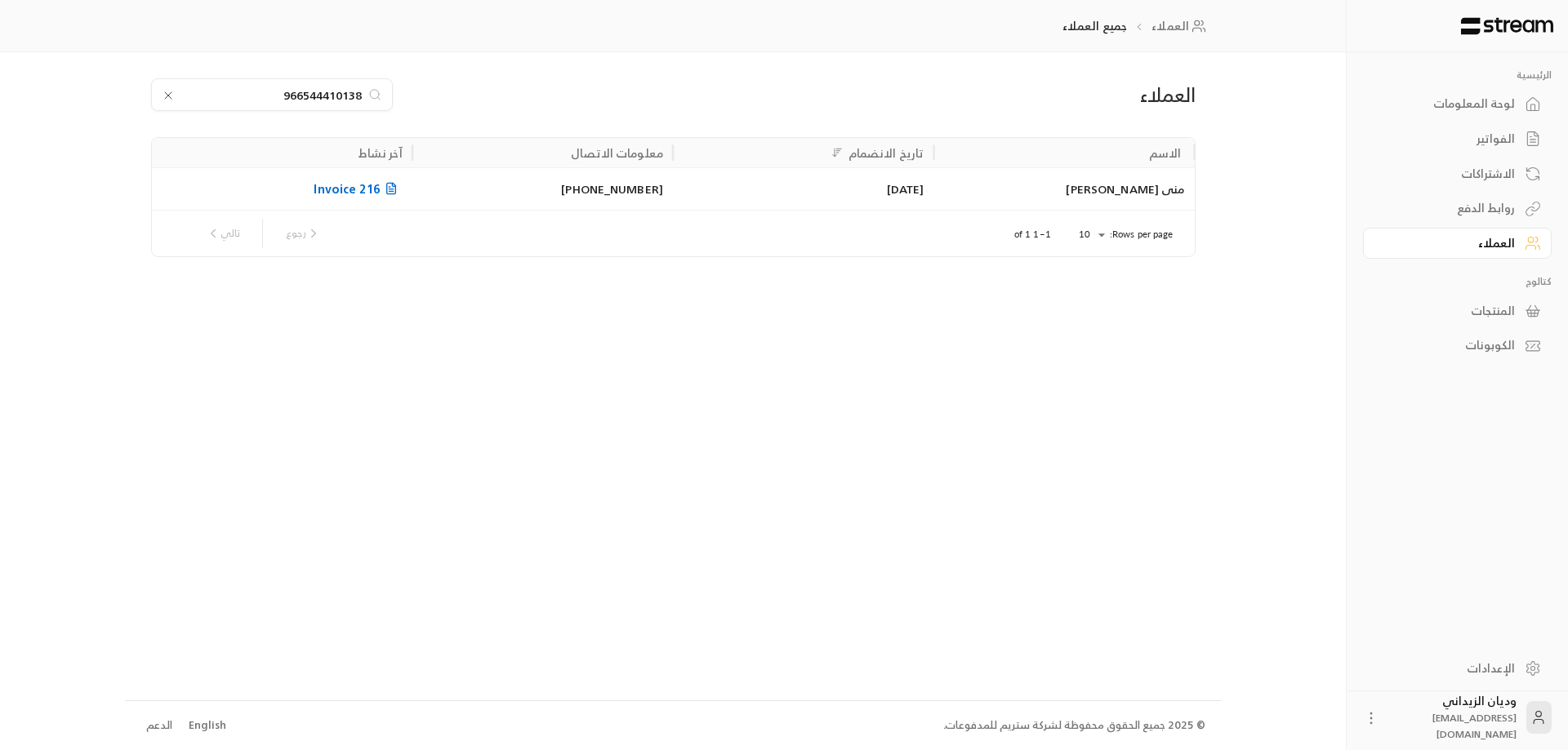
type input "966544410138"
click at [1004, 196] on div "منى [PERSON_NAME]" at bounding box center [1064, 189] width 241 height 42
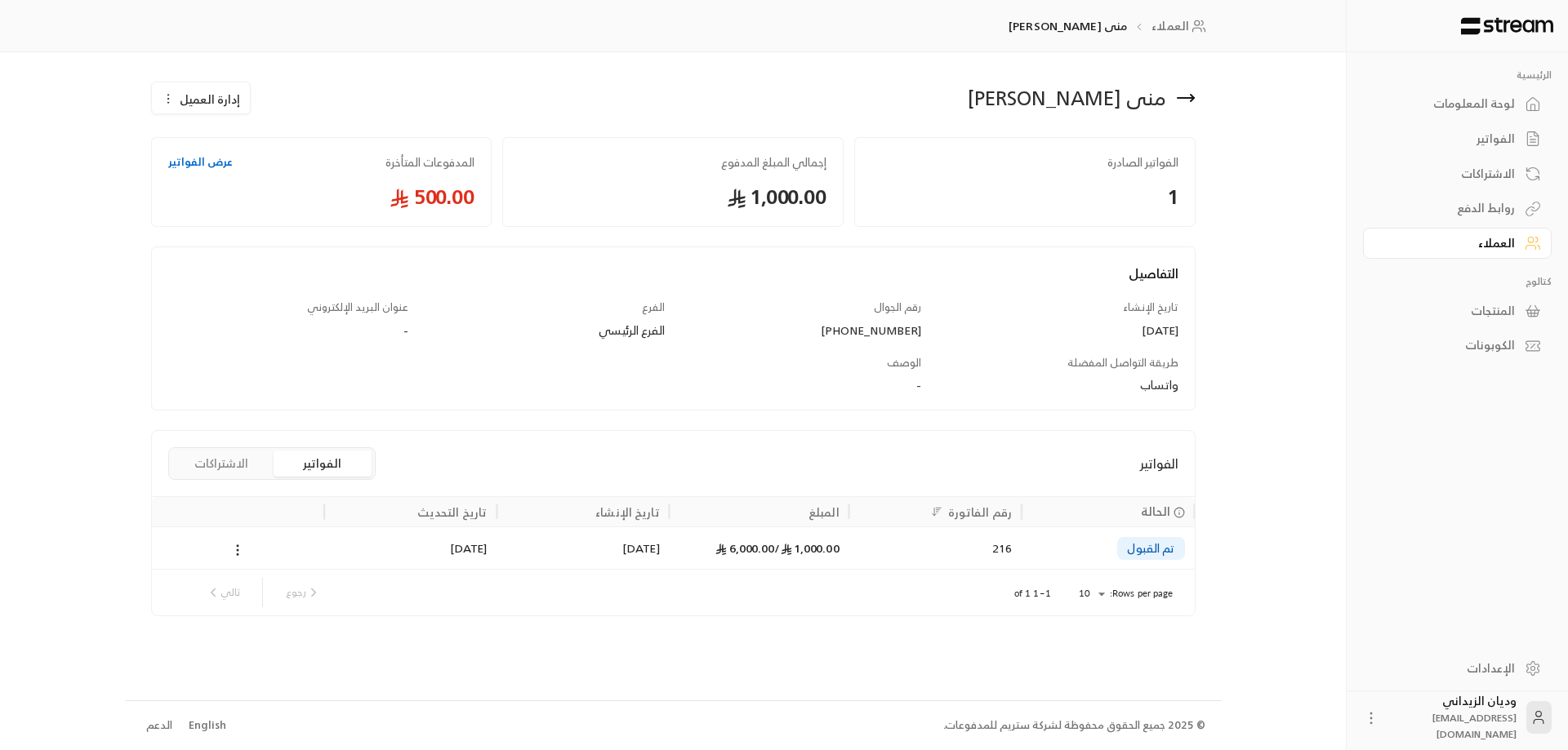
click at [565, 550] on div "[DATE]" at bounding box center [582, 548] width 153 height 42
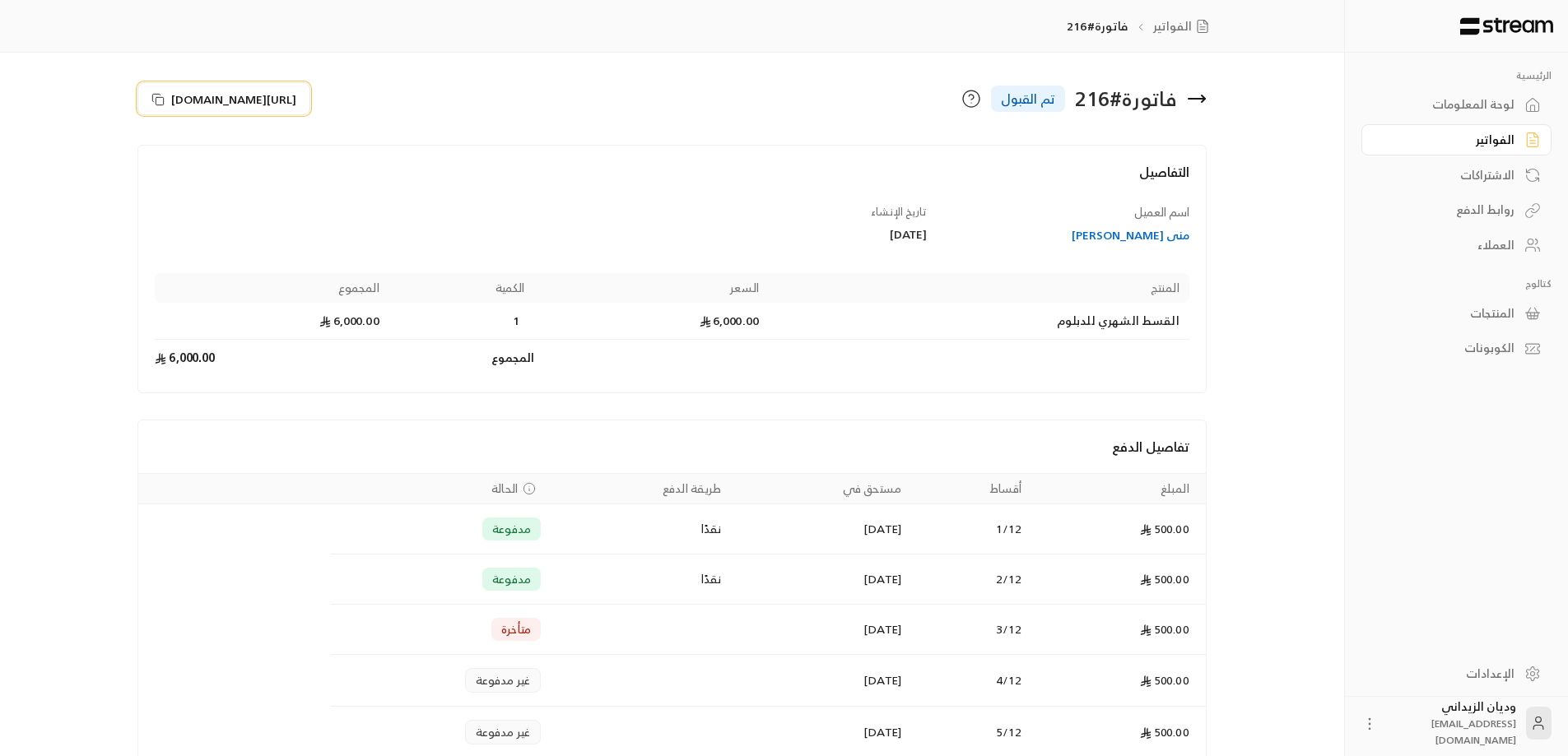
click at [158, 96] on icon at bounding box center [158, 99] width 13 height 13
drag, startPoint x: 1580, startPoint y: 77, endPoint x: 1566, endPoint y: 38, distance: 41.4
click at [1566, 38] on div at bounding box center [1457, 26] width 223 height 52
